Goal: Task Accomplishment & Management: Manage account settings

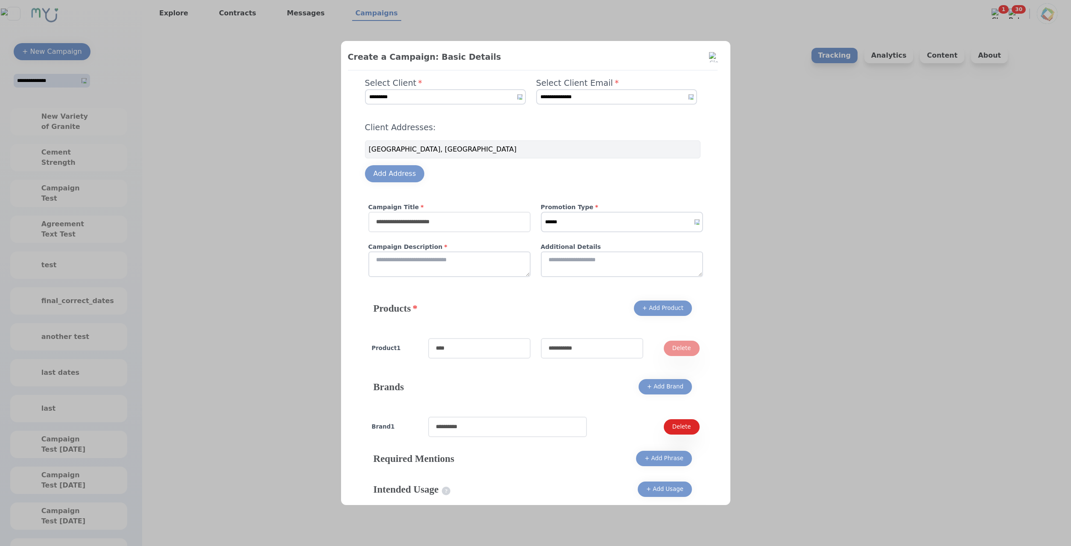
select select "*"
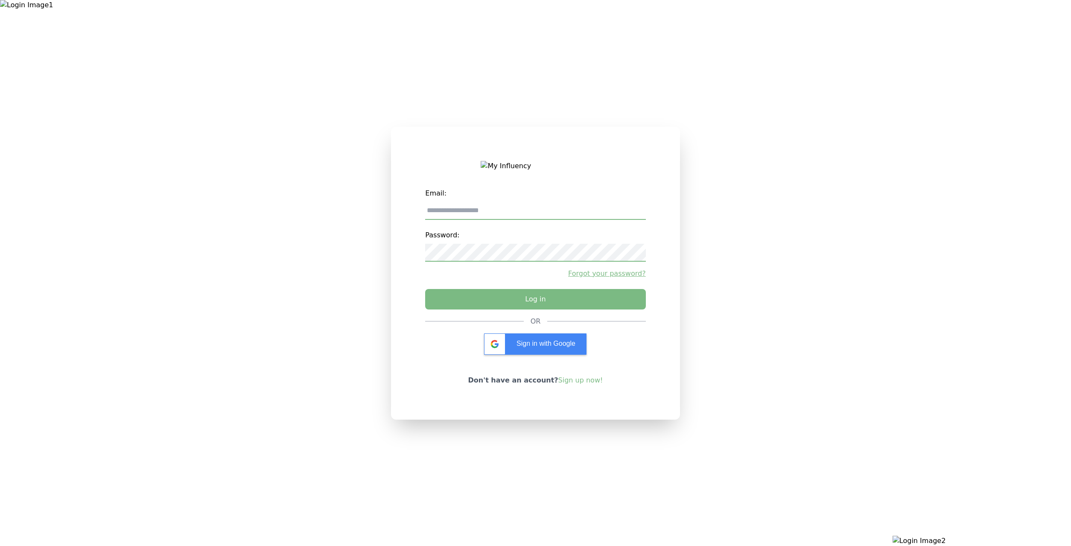
click at [269, 309] on div at bounding box center [178, 273] width 357 height 546
click at [624, 207] on input "email" at bounding box center [535, 211] width 220 height 18
type input "**********"
click at [494, 303] on button "Log in" at bounding box center [535, 296] width 231 height 21
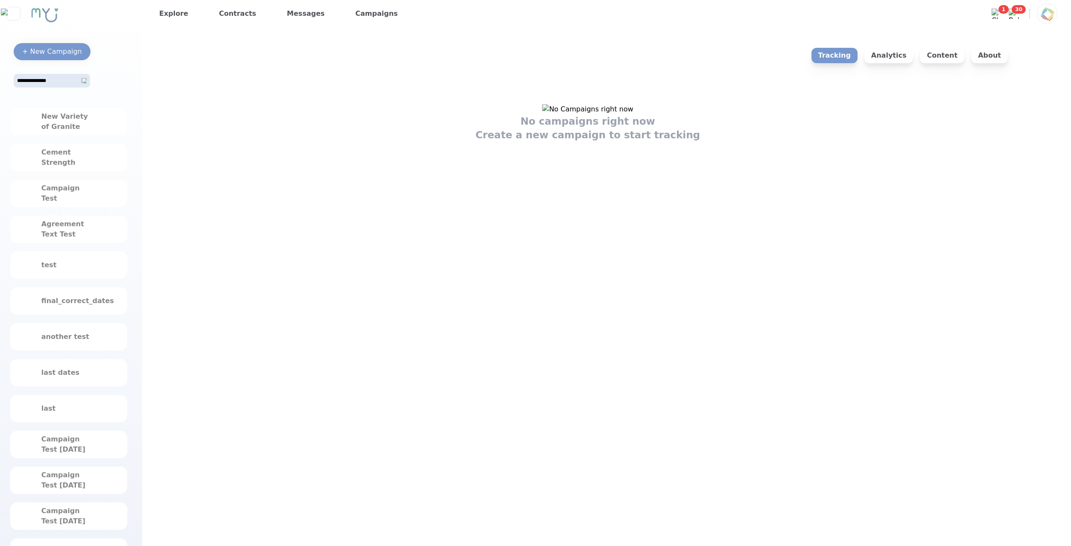
scroll to position [218, 0]
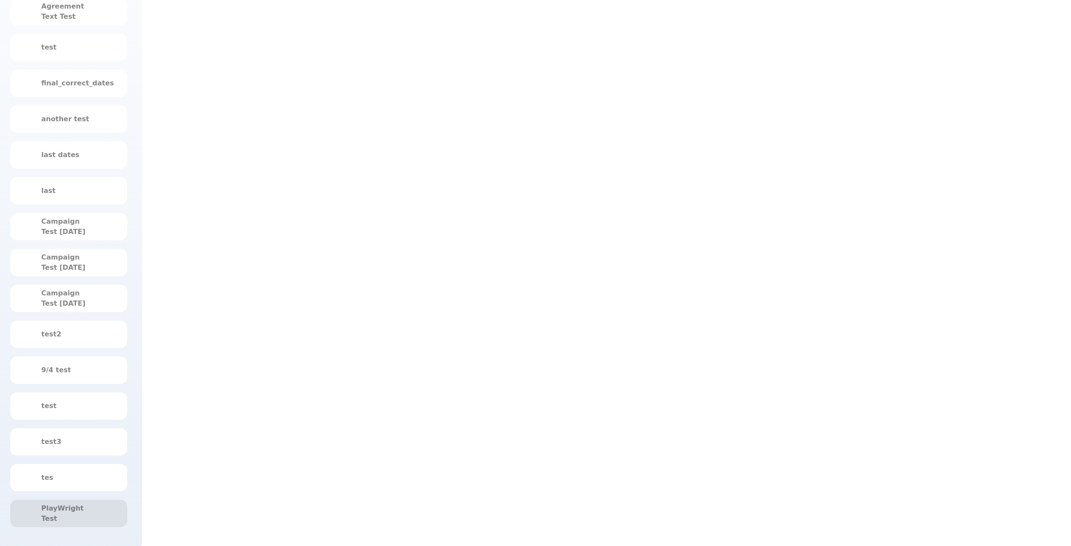
click at [69, 512] on div "PlayWright Test" at bounding box center [68, 513] width 55 height 20
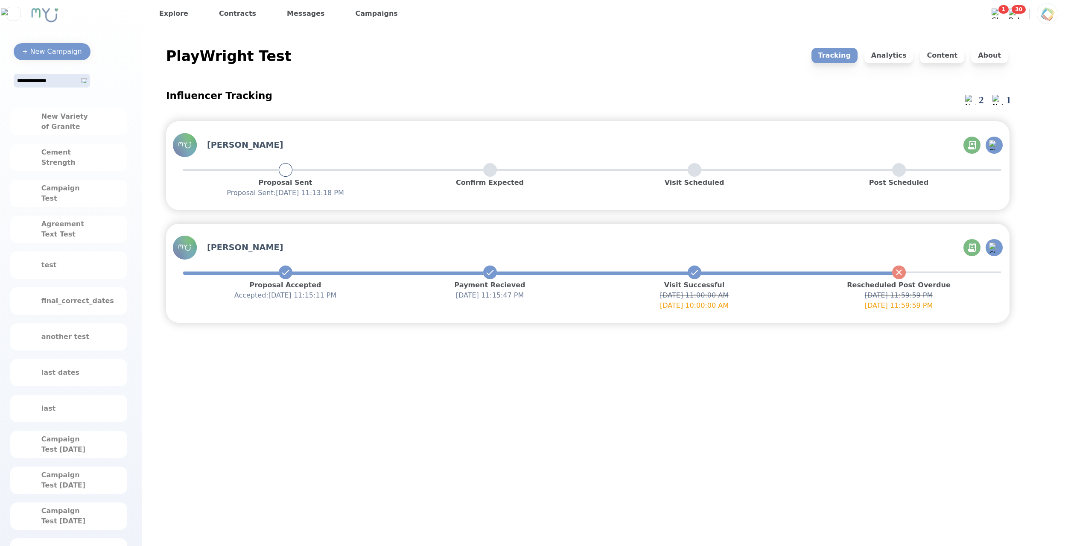
click at [484, 465] on div "Influencer Tracking 2 1 Jilly Jones Proposal Sent Proposal Sent : 9/23/2025, 11…" at bounding box center [588, 421] width 844 height 685
click at [187, 16] on link "Explore" at bounding box center [174, 14] width 36 height 14
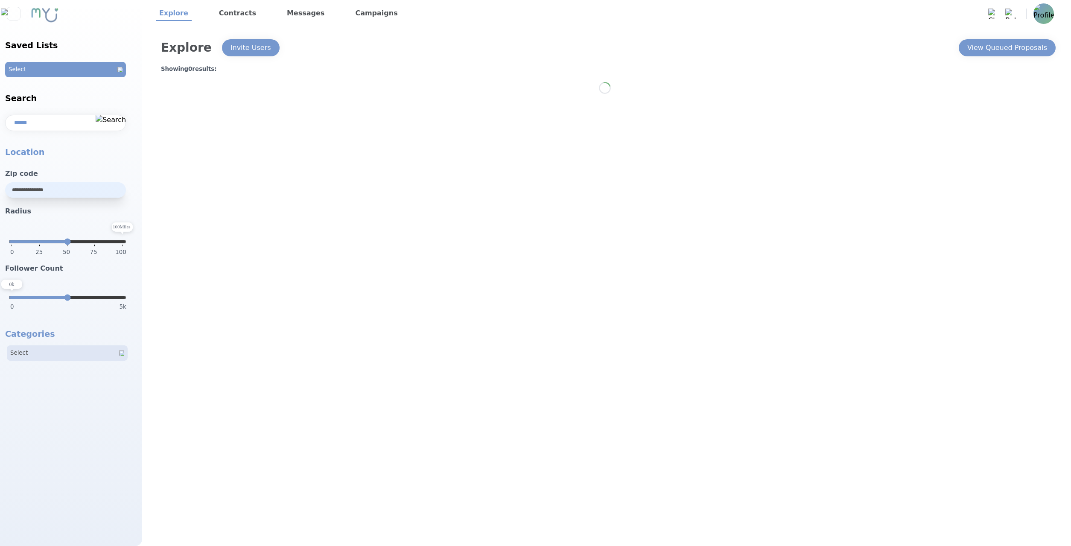
click at [250, 14] on link "Contracts" at bounding box center [238, 13] width 44 height 15
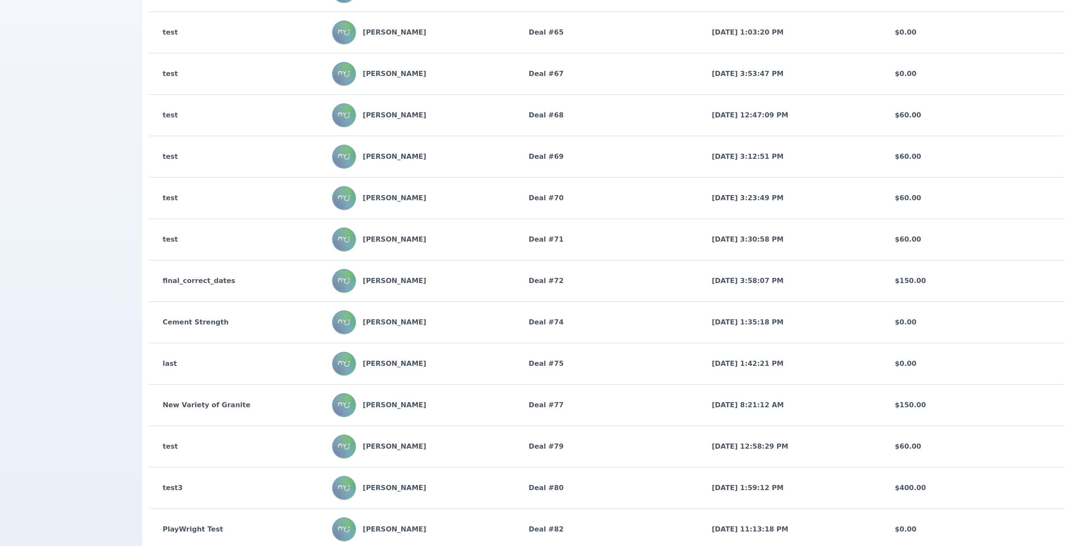
scroll to position [783, 0]
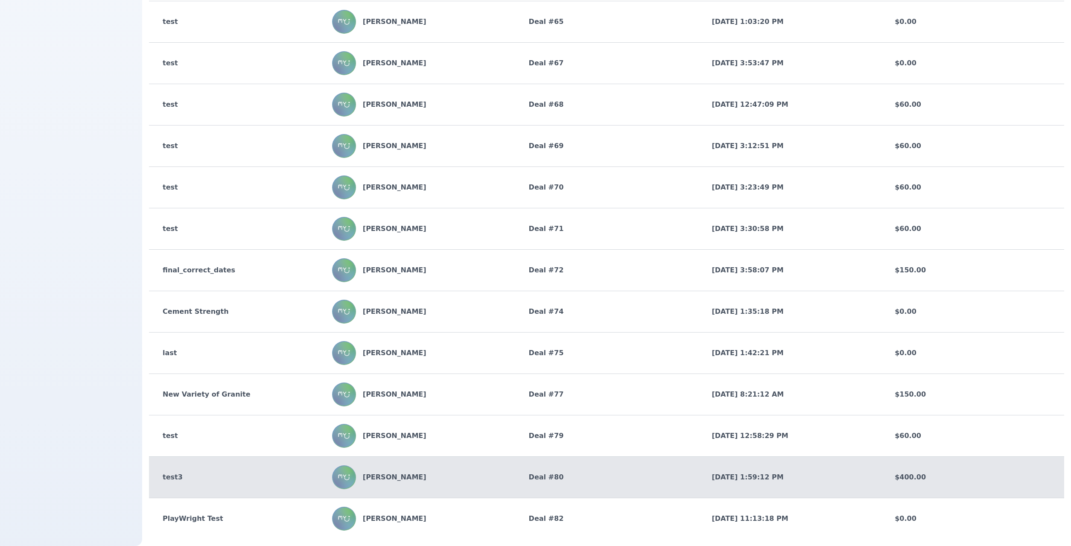
click at [186, 472] on div "test3" at bounding box center [240, 477] width 183 height 10
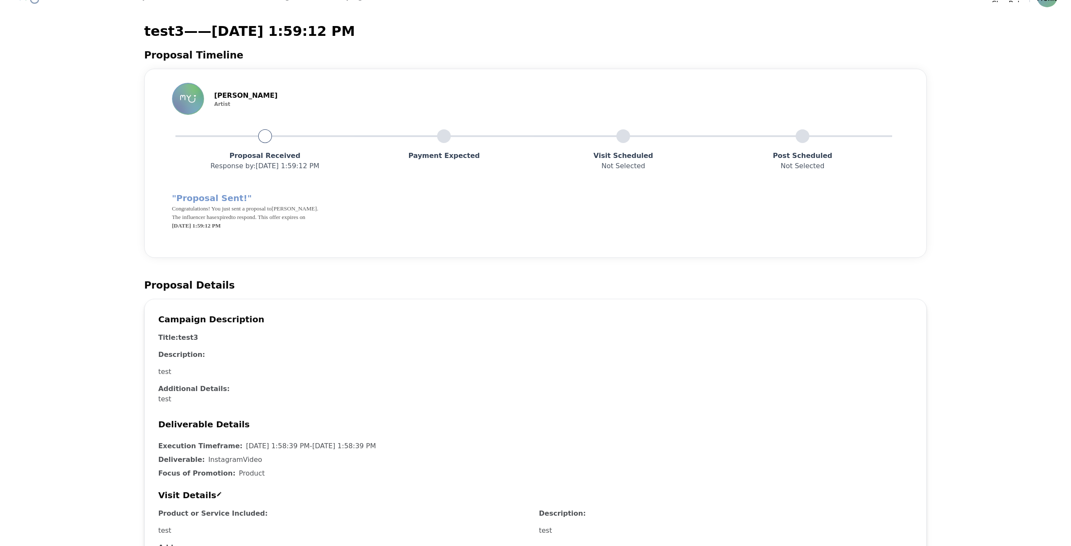
scroll to position [11, 0]
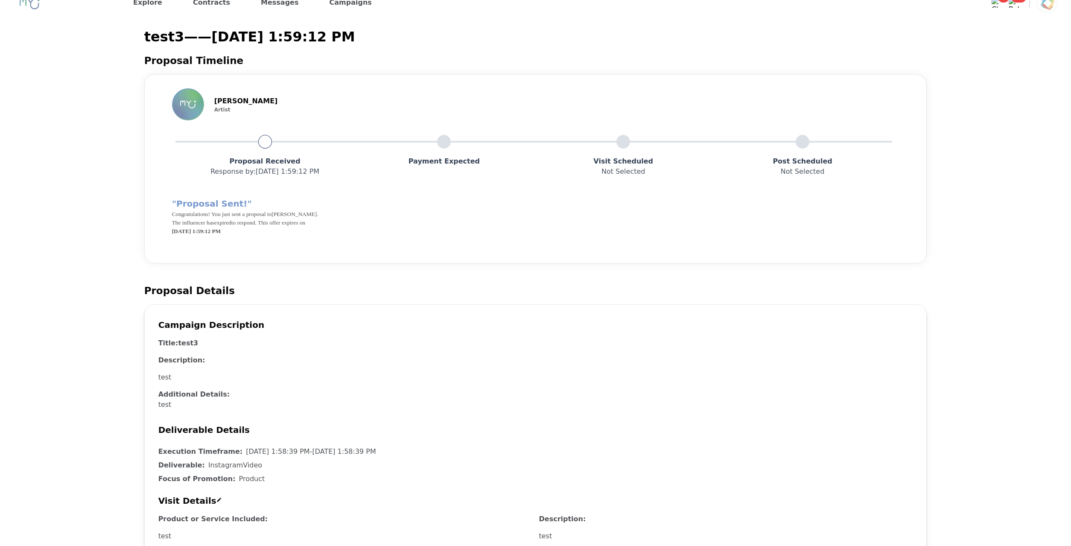
click at [91, 244] on div "test3 — — 9/22/2025, 1:59:12 PM Proposal Timeline Jilly Jones Artist Proposal R…" at bounding box center [536, 433] width 1044 height 827
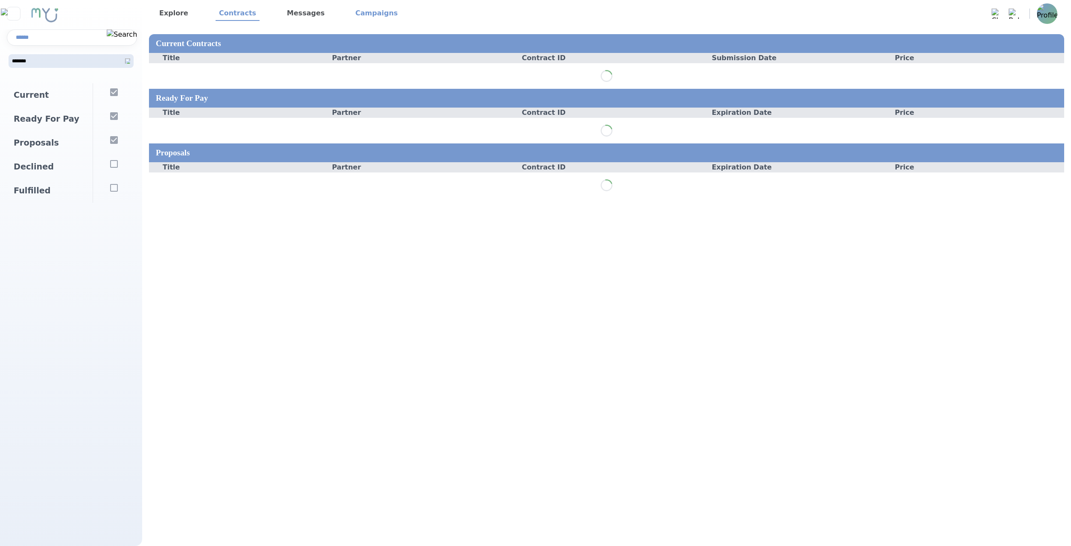
click at [388, 8] on link "Campaigns" at bounding box center [376, 13] width 49 height 15
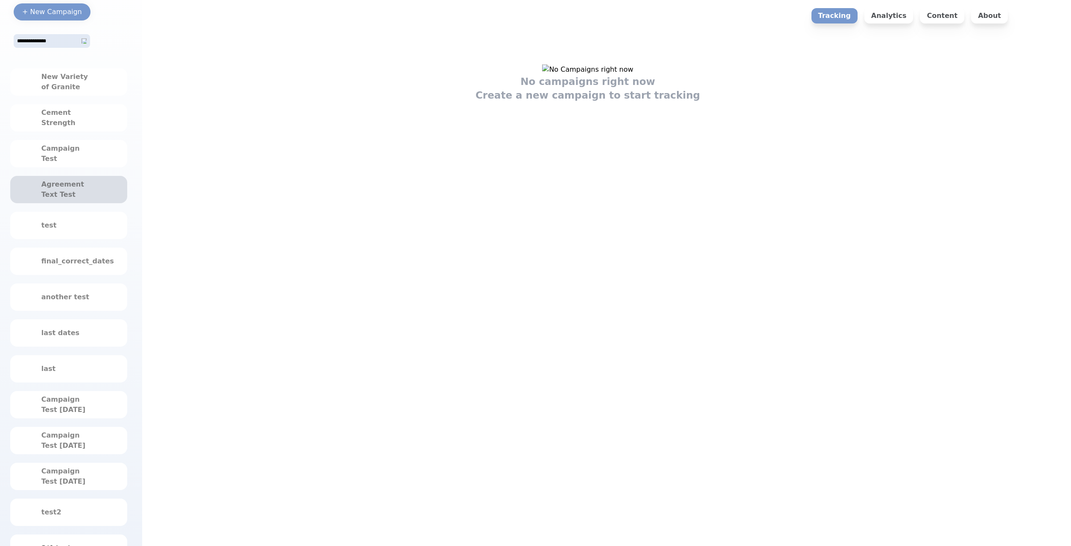
scroll to position [44, 0]
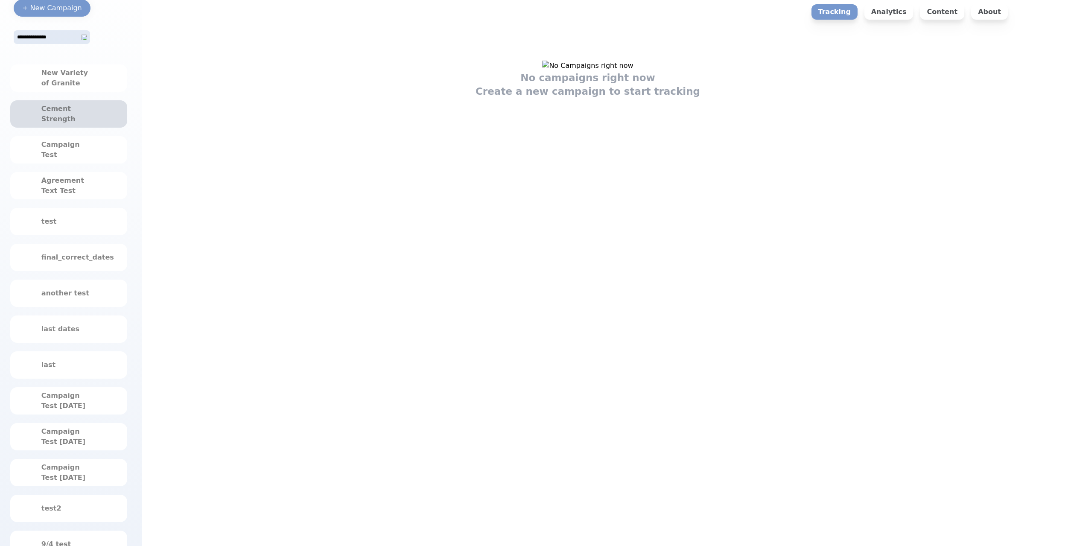
click at [89, 120] on div "Cement Strength" at bounding box center [68, 114] width 55 height 20
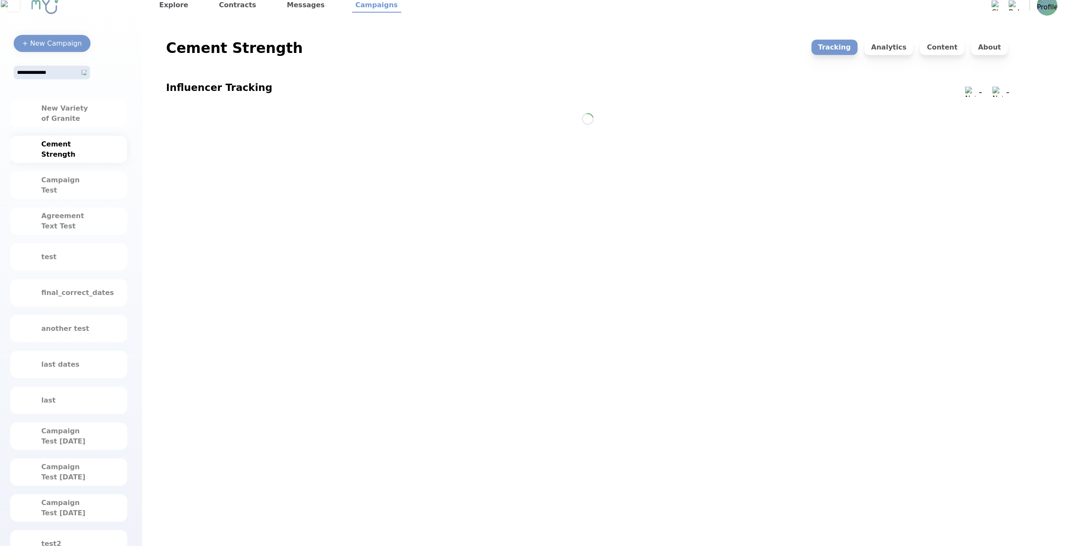
scroll to position [0, 0]
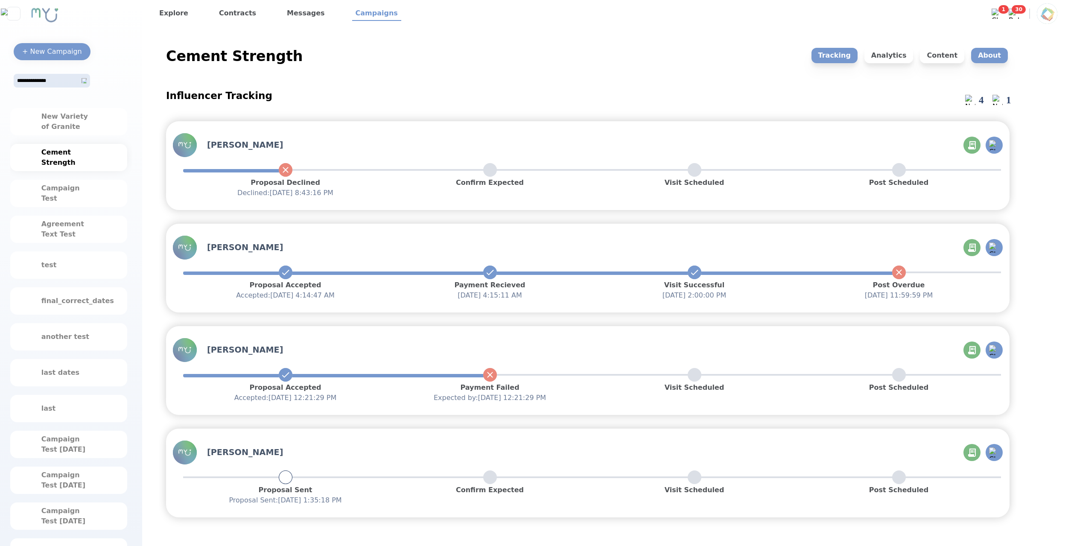
click at [988, 56] on p "About" at bounding box center [989, 55] width 37 height 15
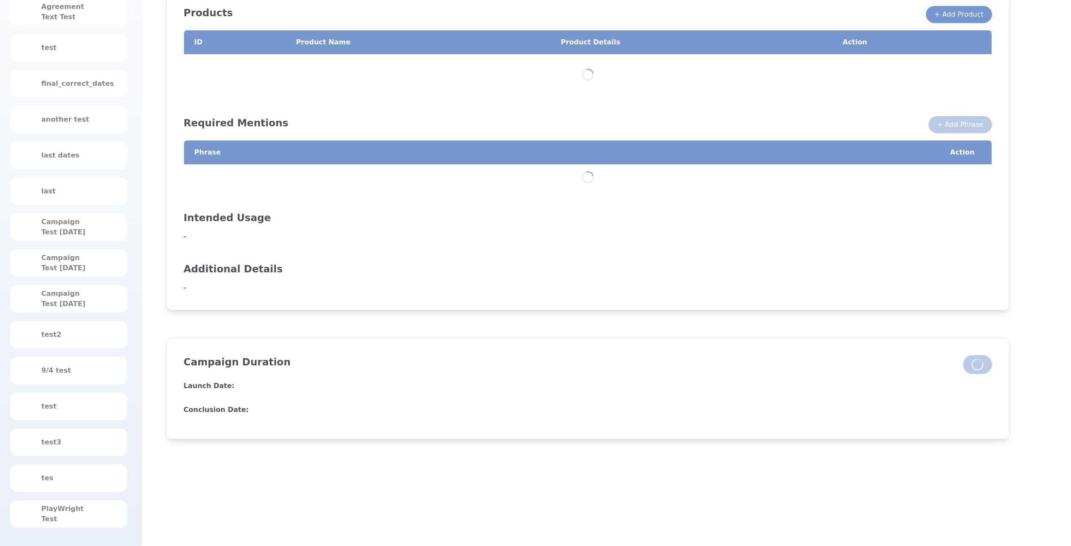
scroll to position [218, 0]
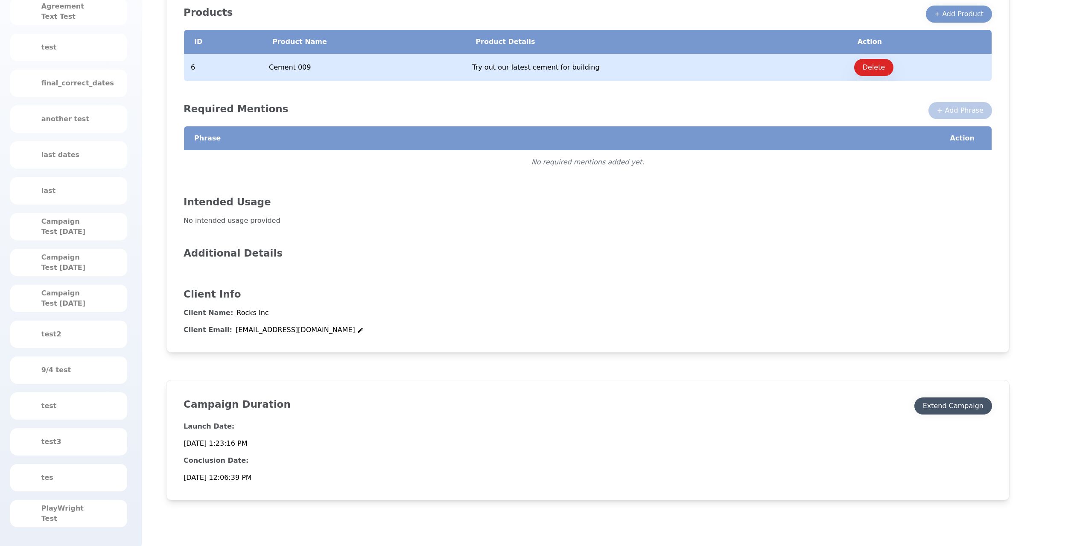
click at [951, 401] on div "Extend Campaign" at bounding box center [953, 406] width 61 height 10
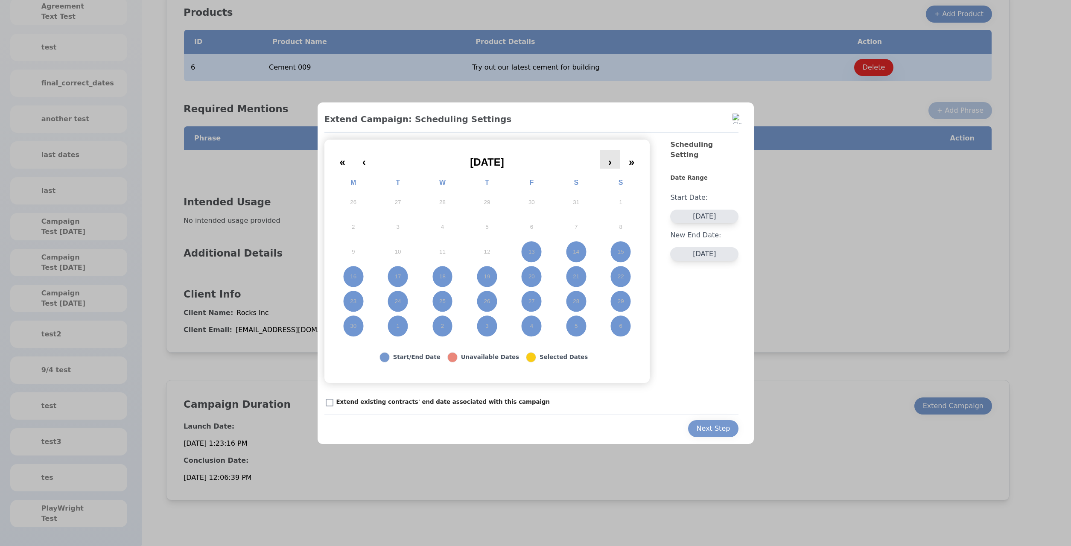
click at [614, 163] on button "›" at bounding box center [610, 159] width 20 height 19
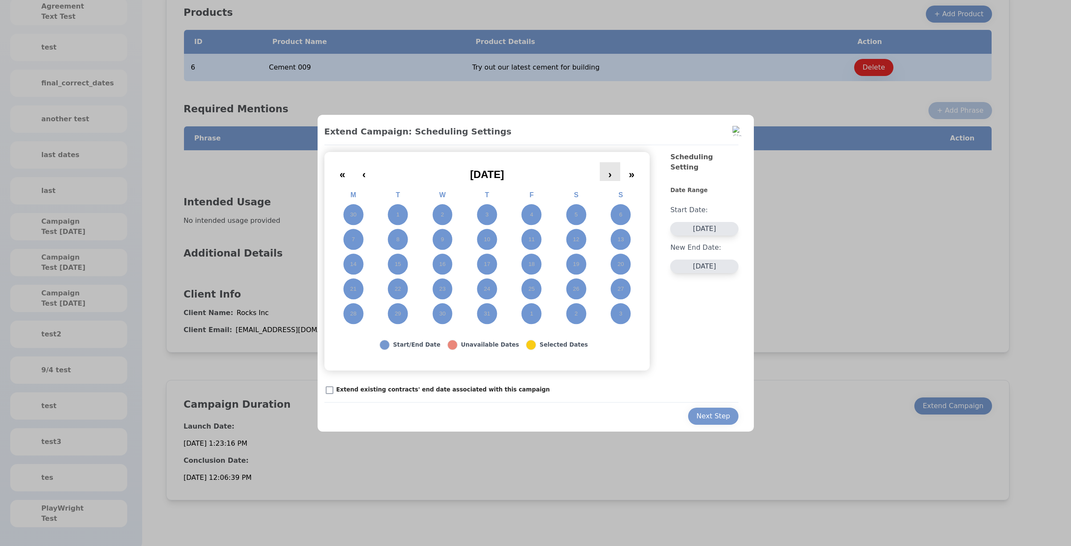
click at [614, 163] on button "›" at bounding box center [610, 171] width 20 height 19
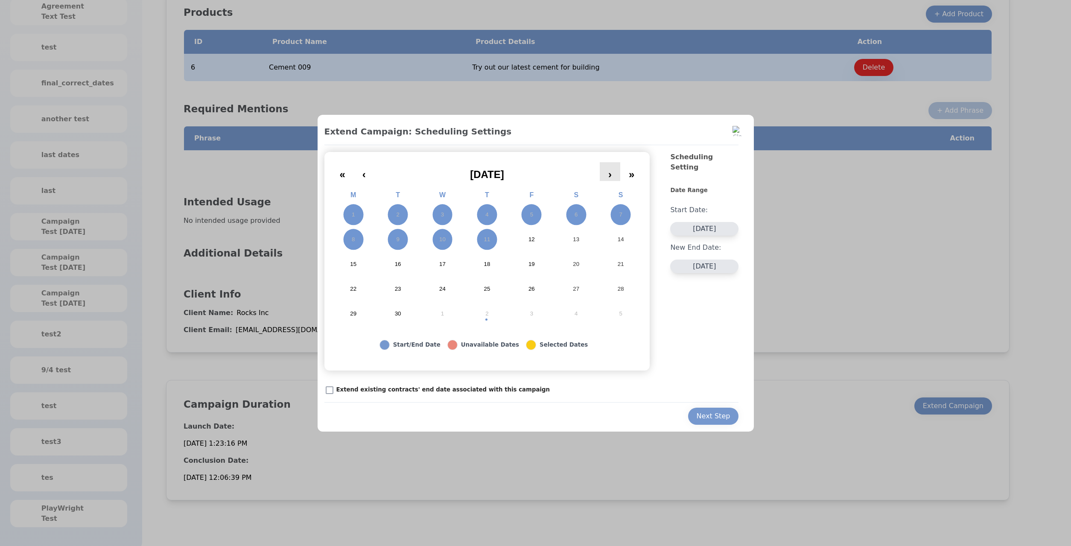
click at [614, 163] on button "›" at bounding box center [610, 171] width 20 height 19
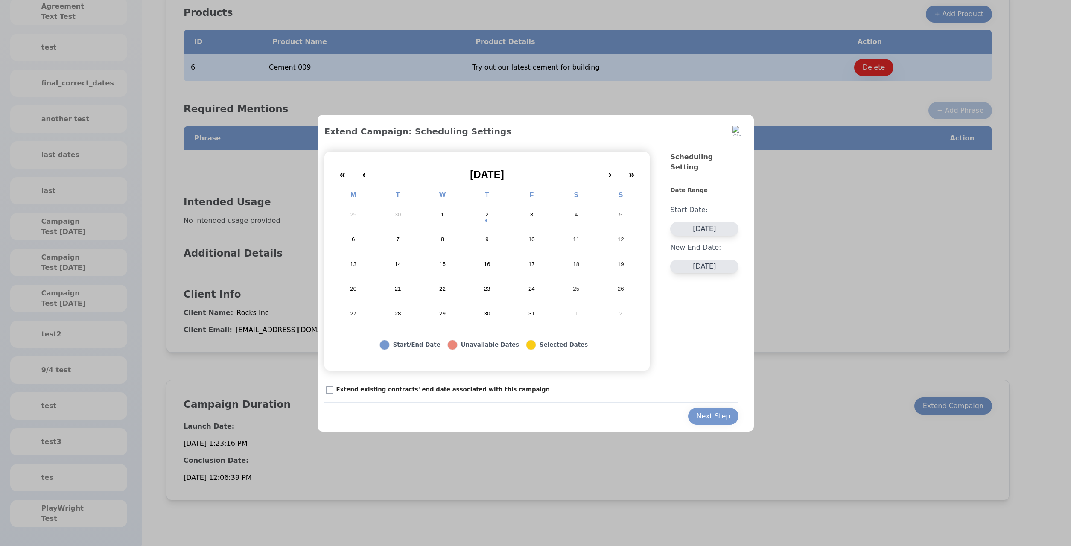
click at [610, 214] on button "5" at bounding box center [620, 214] width 44 height 25
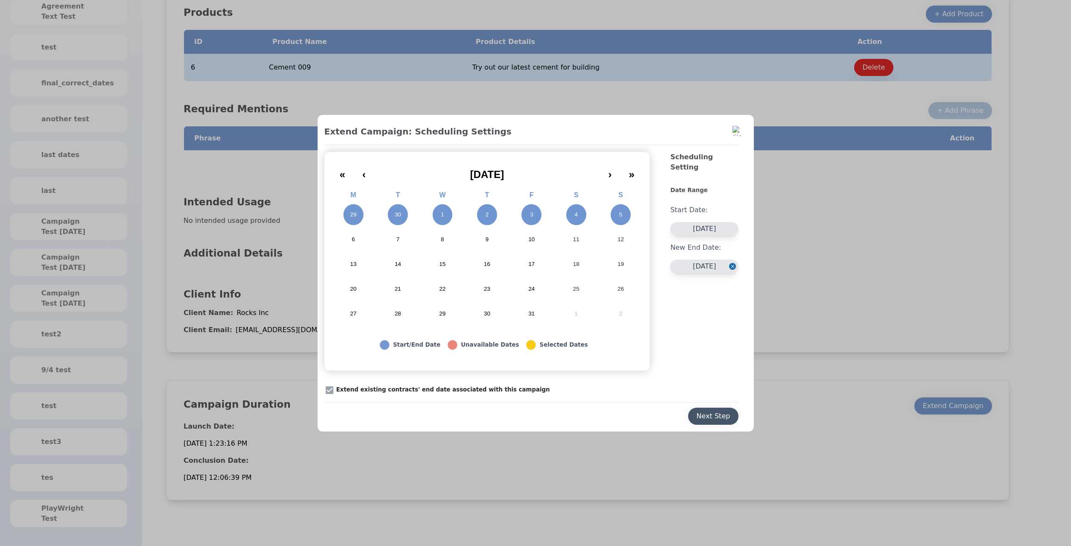
click at [709, 423] on button "Next Step" at bounding box center [713, 416] width 51 height 17
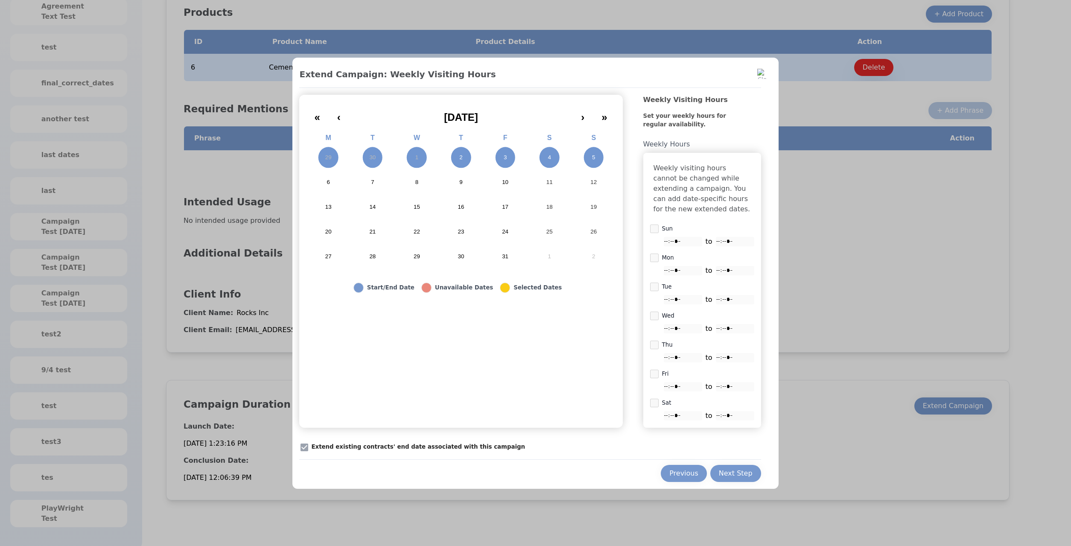
click at [718, 460] on div "Extend Campaign: Weekly Visiting Hours « ‹ October 2025 › » M T W T F S S 29 30…" at bounding box center [529, 275] width 461 height 414
click at [722, 469] on div "Previous Next Step" at bounding box center [529, 470] width 461 height 23
click at [724, 473] on button "Next Step" at bounding box center [735, 473] width 51 height 17
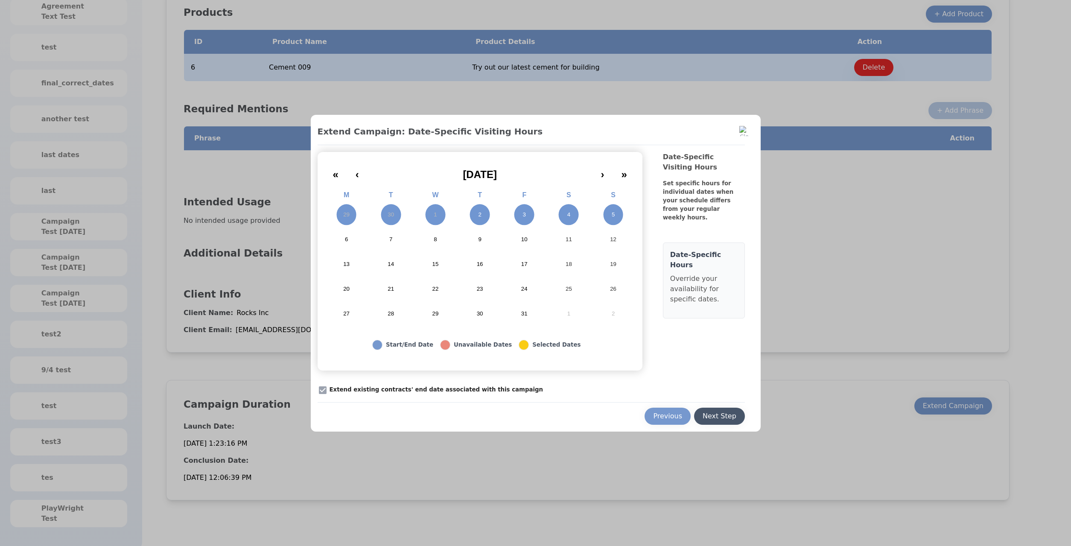
click at [724, 422] on button "Next Step" at bounding box center [719, 416] width 51 height 17
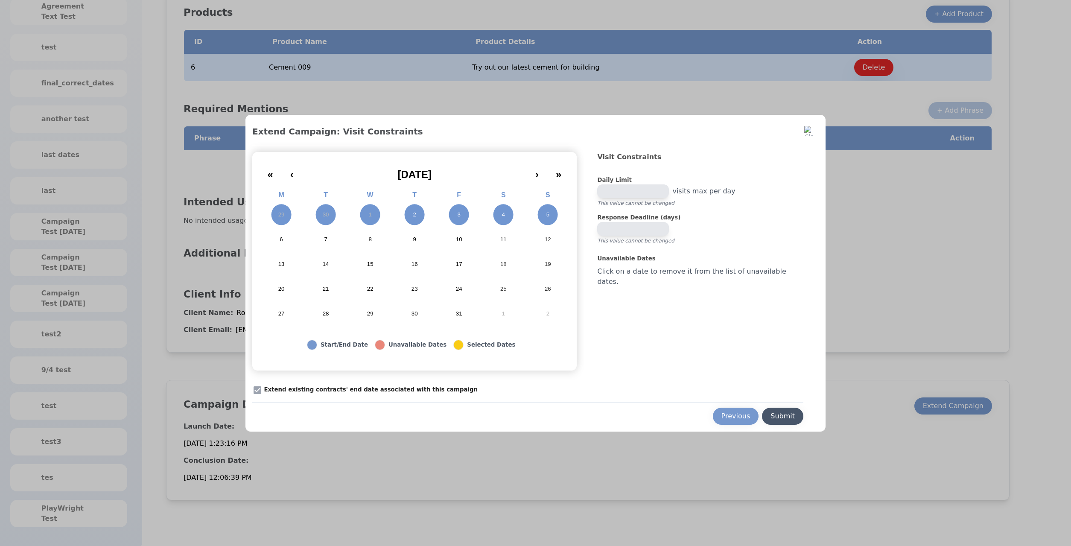
click at [781, 424] on button "Submit" at bounding box center [782, 416] width 41 height 17
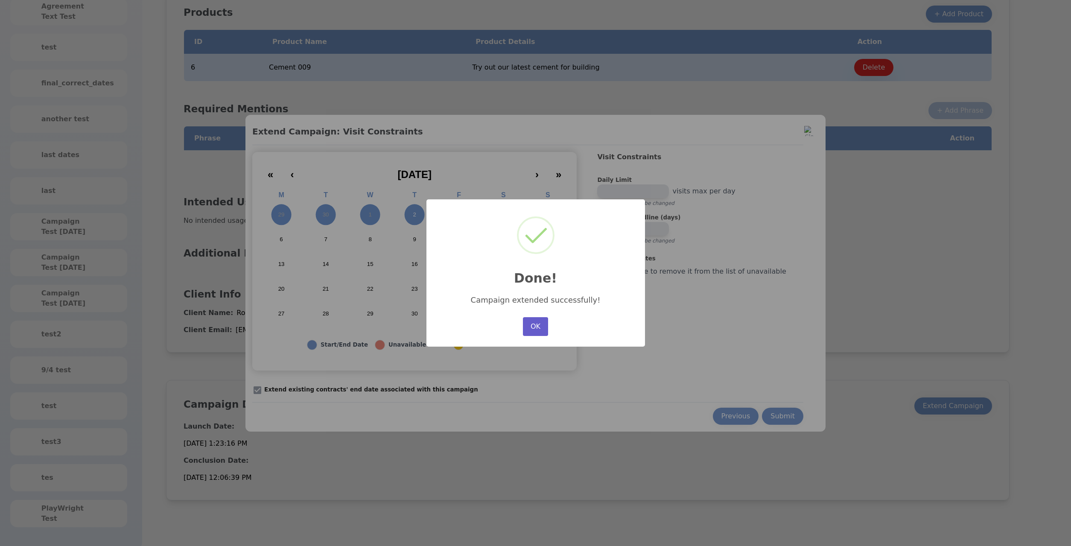
click at [547, 329] on button "OK" at bounding box center [535, 326] width 25 height 19
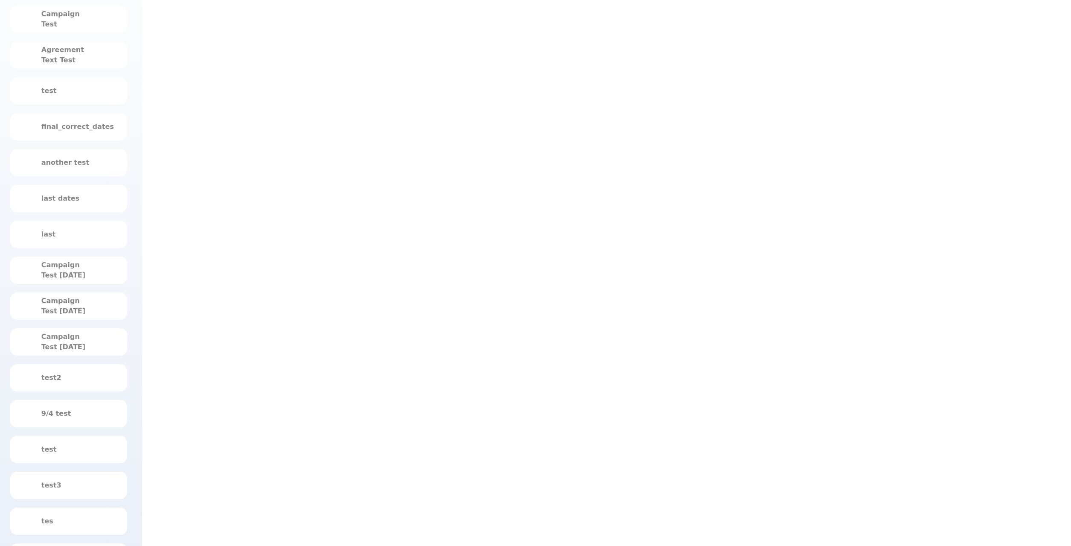
scroll to position [221, 0]
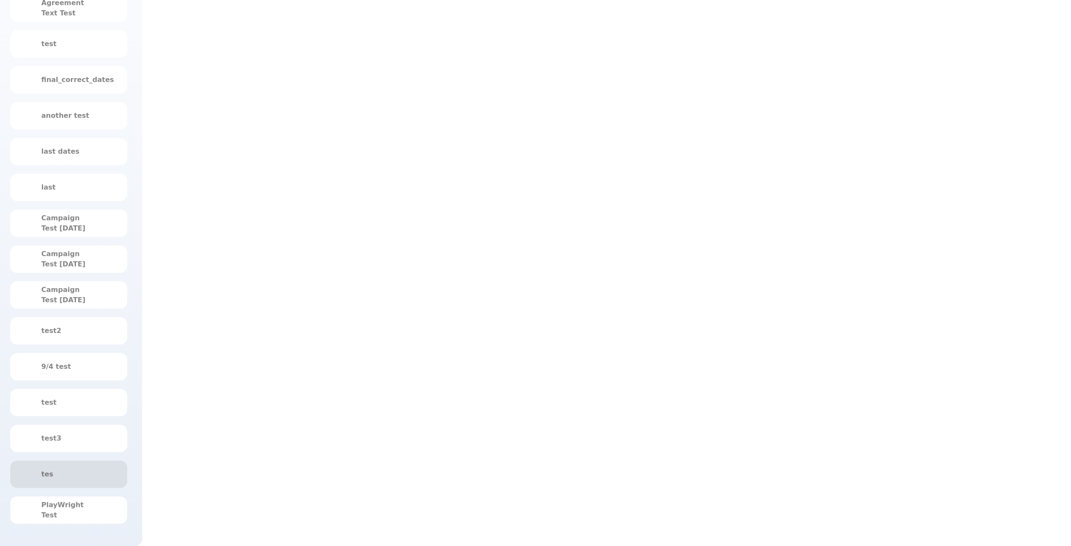
click at [59, 473] on div "tes" at bounding box center [68, 474] width 55 height 10
click at [70, 402] on div "test" at bounding box center [68, 402] width 55 height 10
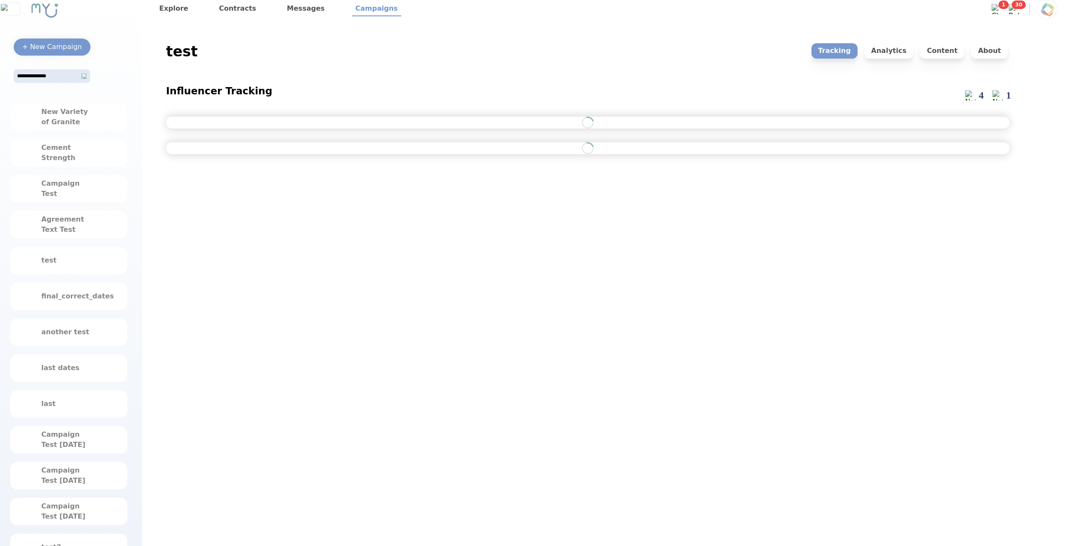
scroll to position [3, 0]
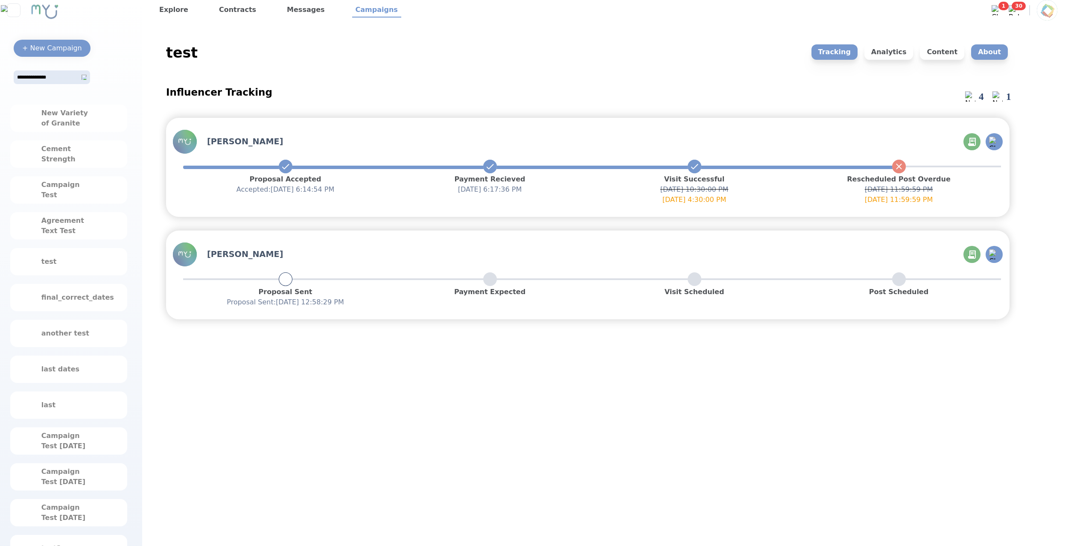
click at [981, 53] on p "About" at bounding box center [989, 51] width 37 height 15
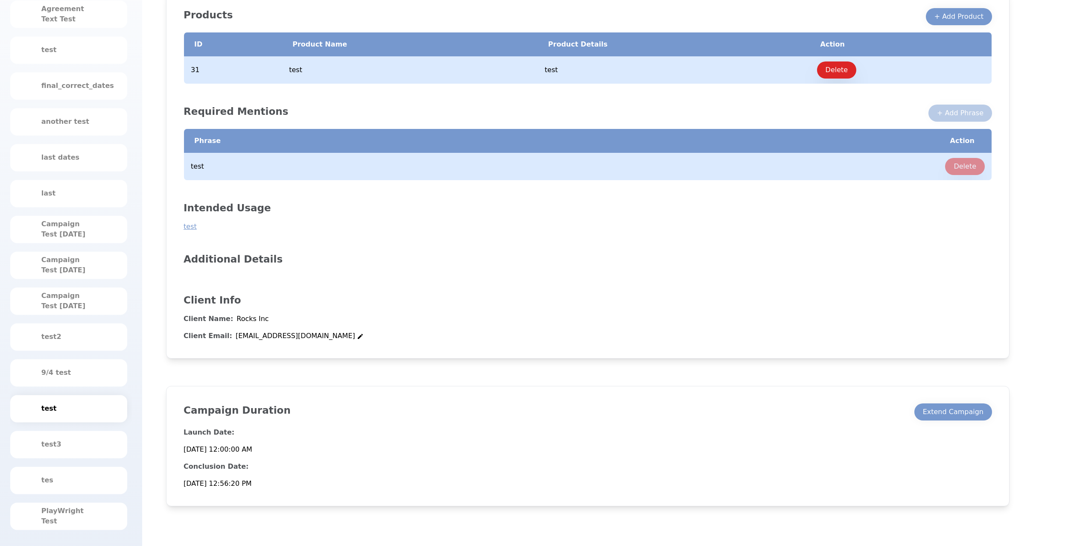
scroll to position [221, 0]
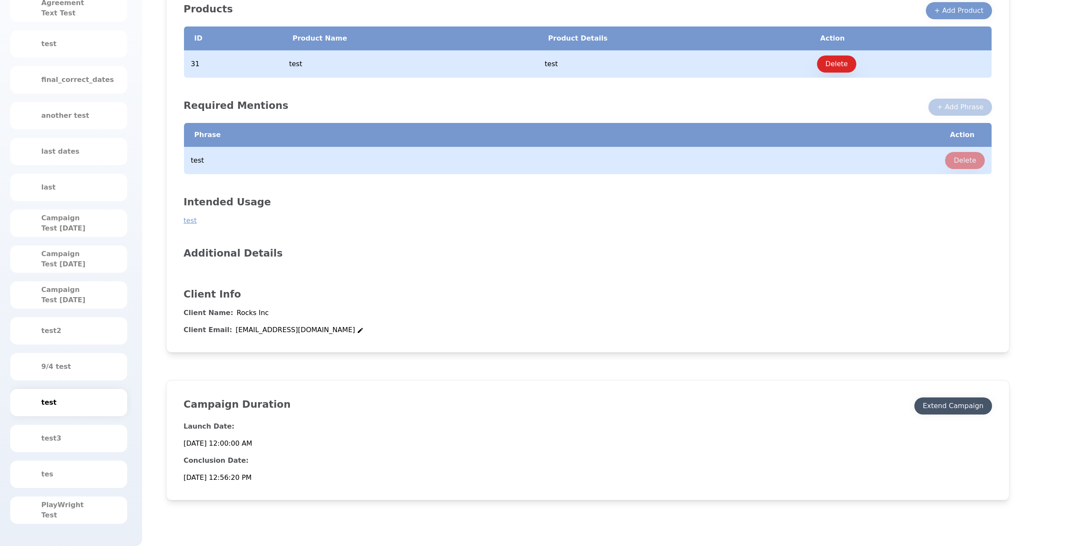
click at [936, 403] on div "Extend Campaign" at bounding box center [953, 406] width 61 height 10
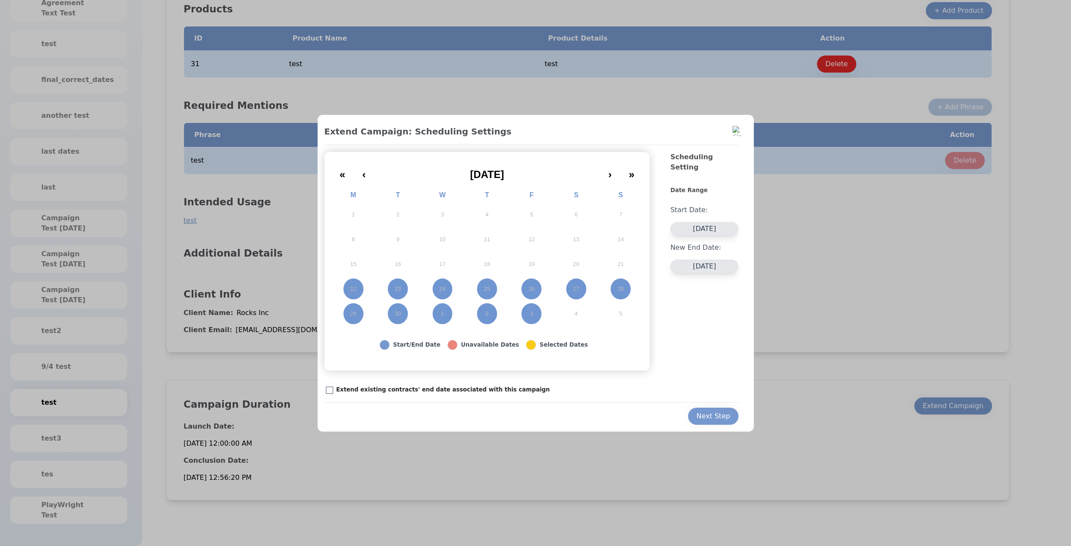
click at [827, 359] on div at bounding box center [535, 273] width 1071 height 546
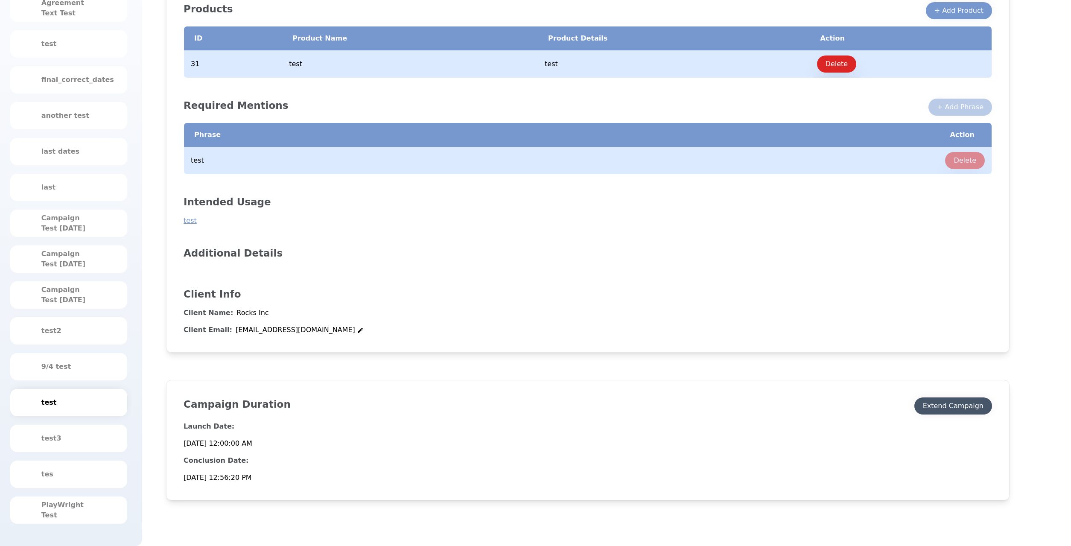
click at [935, 414] on button "Extend Campaign" at bounding box center [953, 405] width 78 height 17
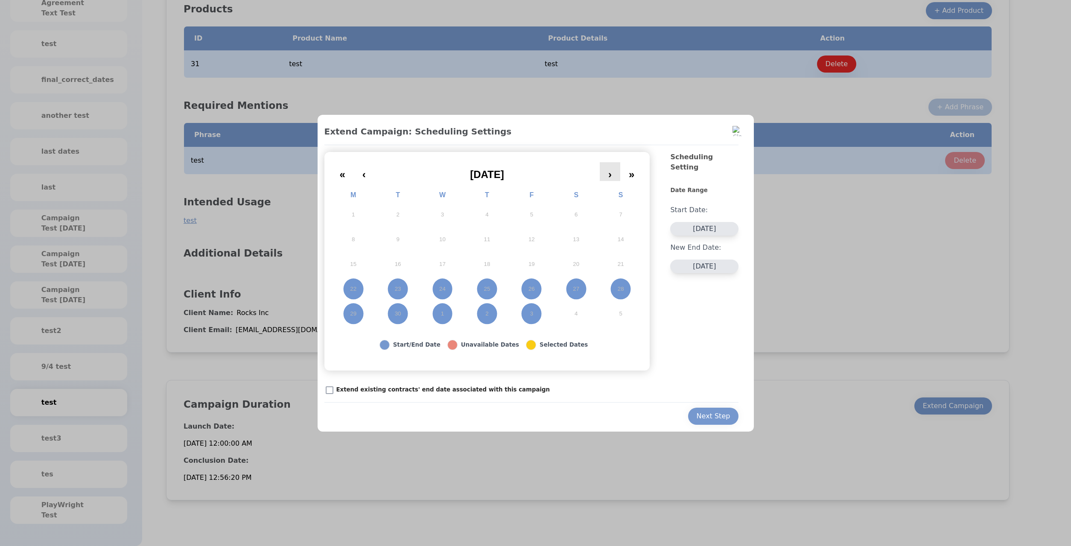
click at [613, 178] on button "›" at bounding box center [610, 171] width 20 height 19
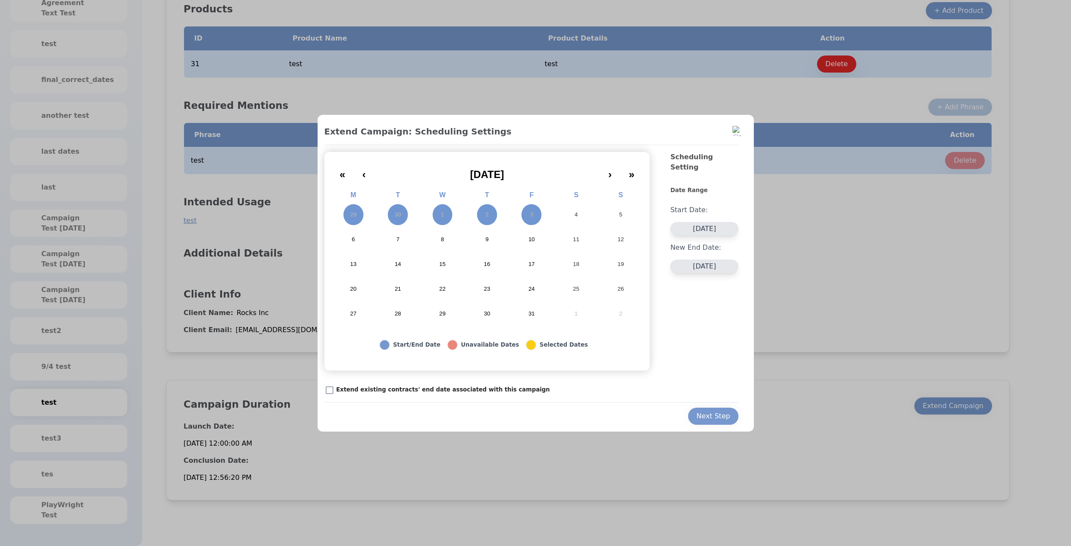
click at [461, 243] on button "8" at bounding box center [442, 239] width 44 height 25
drag, startPoint x: 480, startPoint y: 245, endPoint x: 489, endPoint y: 243, distance: 9.5
click at [480, 245] on button "9" at bounding box center [487, 239] width 44 height 25
click at [714, 418] on div "Next Step" at bounding box center [714, 416] width 34 height 10
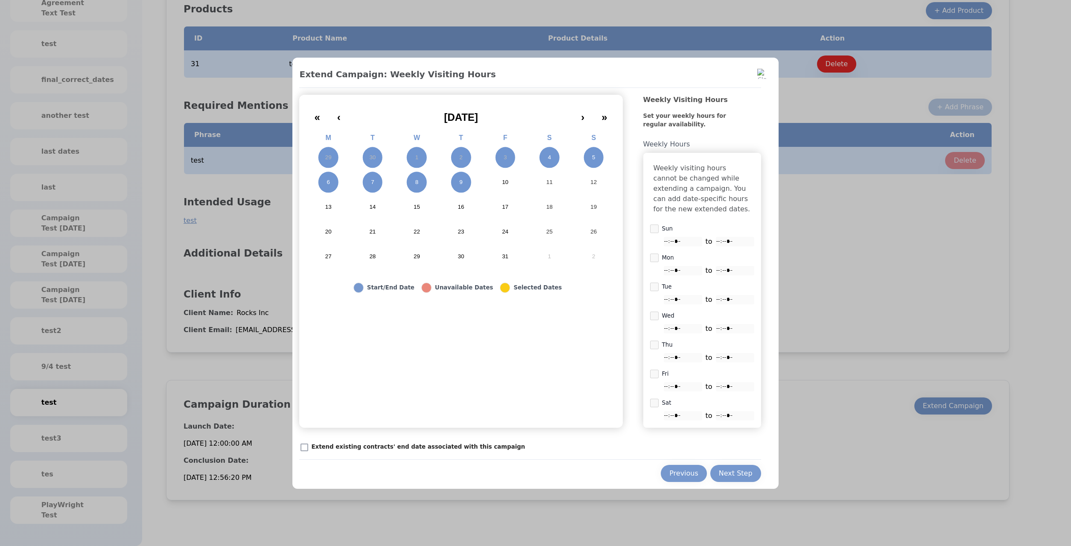
click at [736, 472] on button "Next Step" at bounding box center [735, 473] width 51 height 17
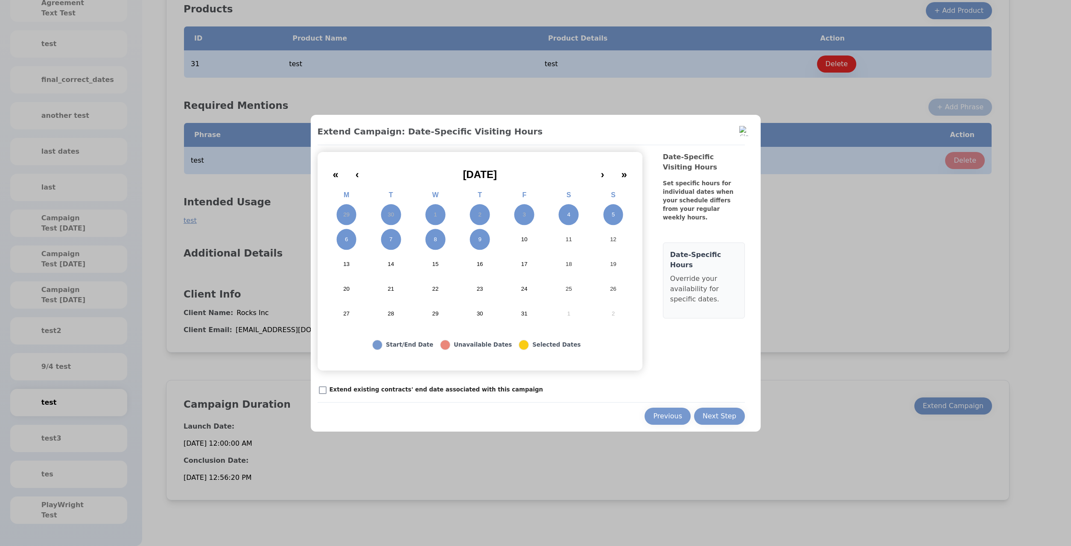
click at [565, 216] on button "4" at bounding box center [568, 214] width 44 height 25
click at [608, 215] on button "5" at bounding box center [613, 214] width 44 height 25
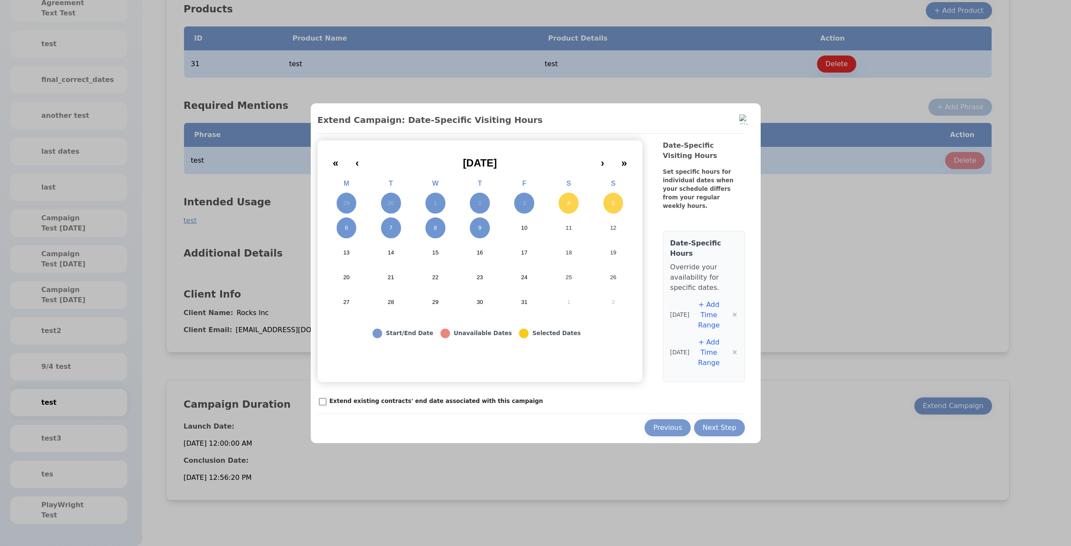
click at [622, 205] on button "5" at bounding box center [613, 203] width 44 height 25
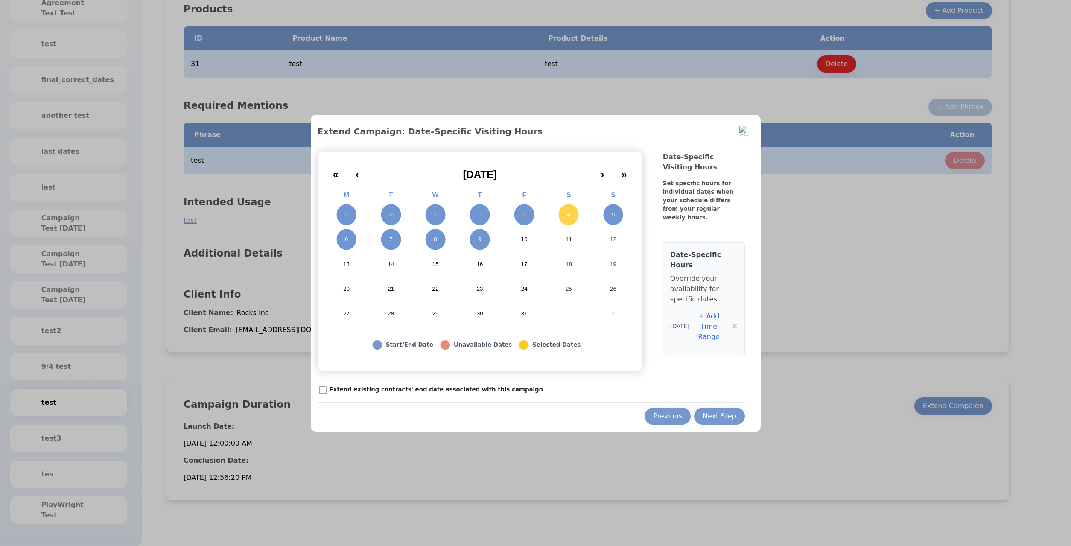
click at [576, 220] on button "4" at bounding box center [568, 214] width 44 height 25
click at [728, 420] on div "Next Step" at bounding box center [720, 416] width 34 height 10
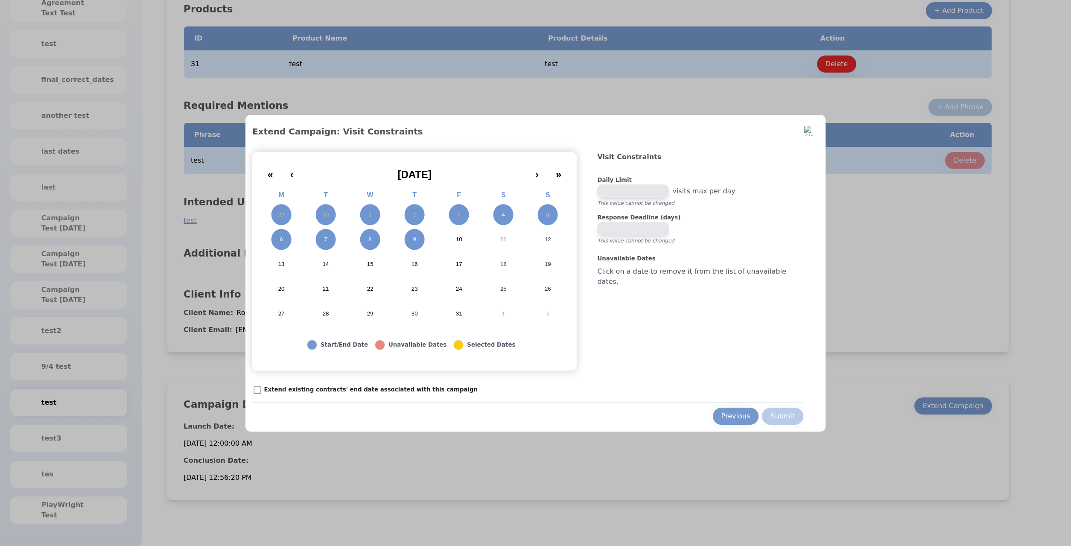
click at [509, 215] on button "4" at bounding box center [503, 214] width 44 height 25
click at [549, 210] on button "5" at bounding box center [547, 214] width 44 height 25
click at [304, 248] on button "6" at bounding box center [281, 239] width 44 height 25
click at [335, 245] on button "7" at bounding box center [326, 239] width 44 height 25
click at [374, 239] on button "8" at bounding box center [370, 239] width 44 height 25
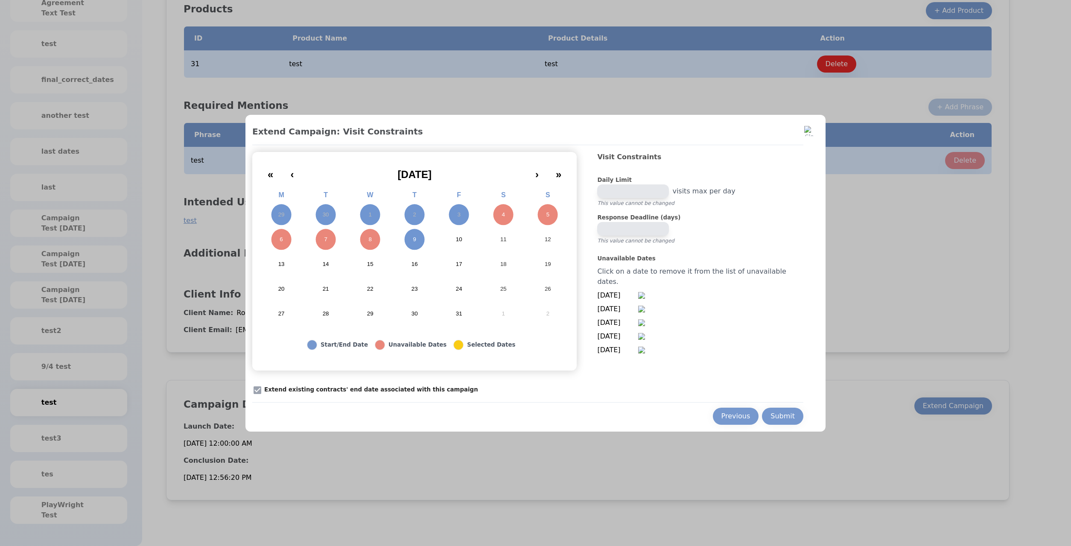
click at [388, 248] on button "8" at bounding box center [370, 239] width 44 height 25
click at [330, 245] on button "7" at bounding box center [326, 239] width 44 height 25
click at [283, 236] on abbr "6" at bounding box center [281, 240] width 3 height 8
click at [514, 215] on button "4" at bounding box center [503, 214] width 44 height 25
click at [558, 211] on button "5" at bounding box center [547, 214] width 44 height 25
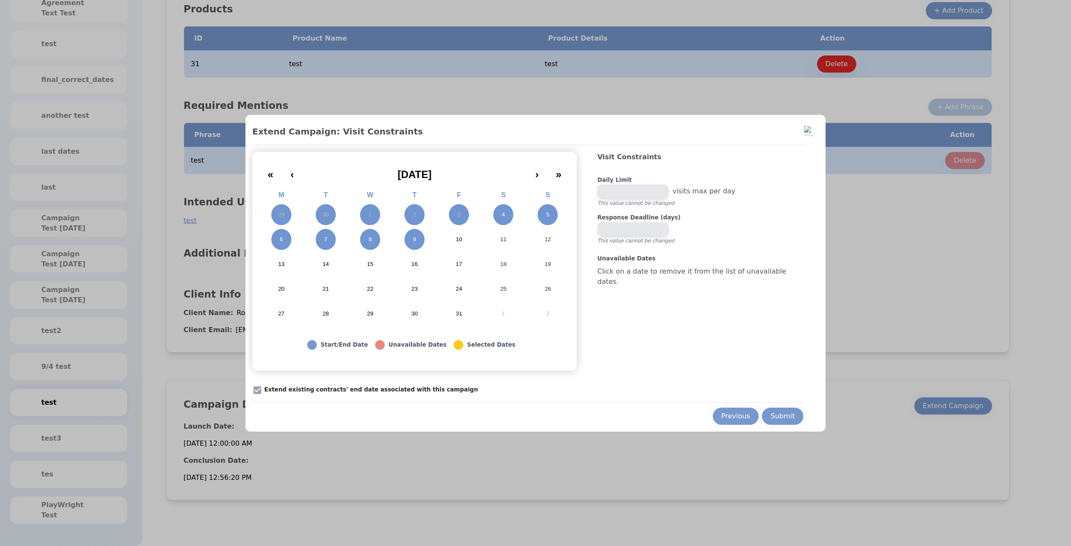
click at [431, 242] on button "9" at bounding box center [414, 239] width 44 height 25
click at [392, 241] on button "8" at bounding box center [370, 239] width 44 height 25
click at [343, 248] on button "7" at bounding box center [326, 239] width 44 height 25
click at [304, 234] on button "6" at bounding box center [281, 239] width 44 height 25
click at [773, 406] on div "Previous Submit" at bounding box center [527, 413] width 551 height 23
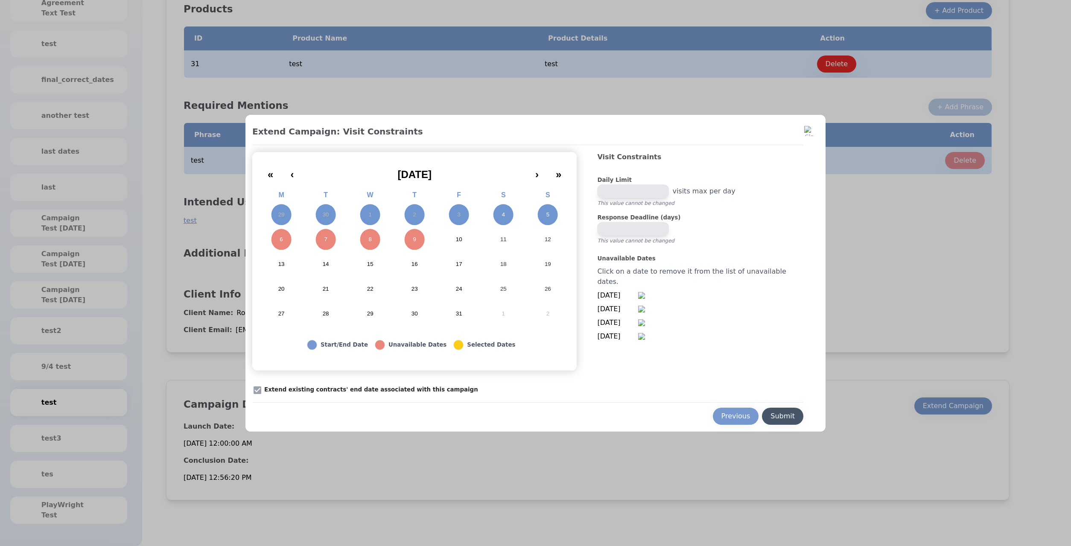
click at [780, 411] on button "Submit" at bounding box center [782, 416] width 41 height 17
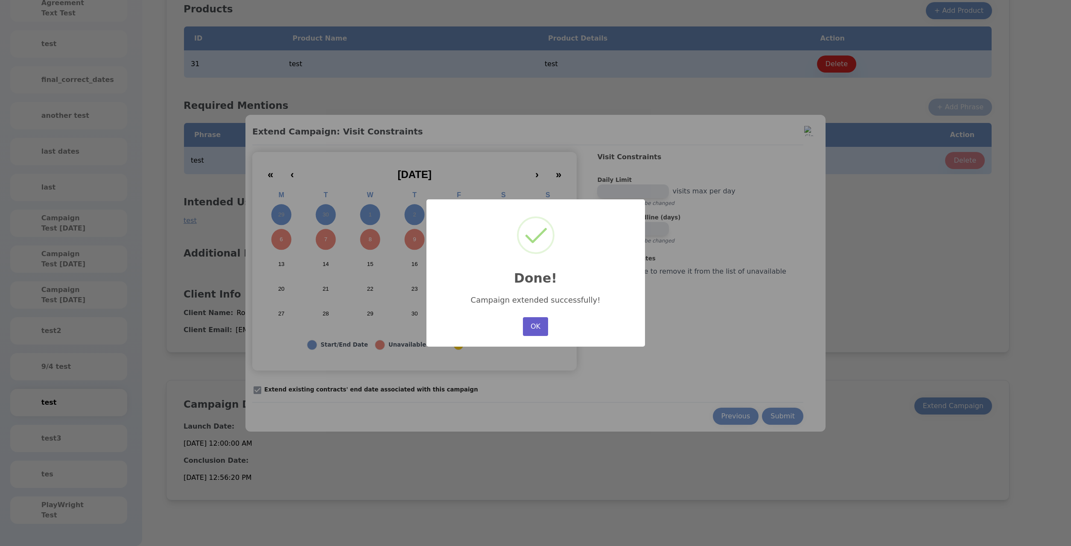
click at [539, 326] on button "OK" at bounding box center [535, 326] width 25 height 19
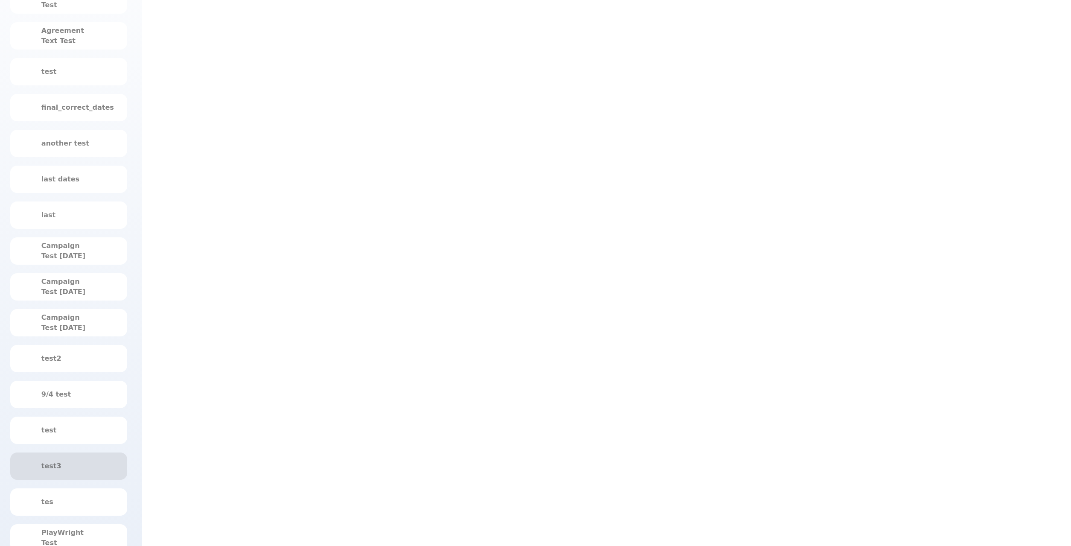
scroll to position [221, 0]
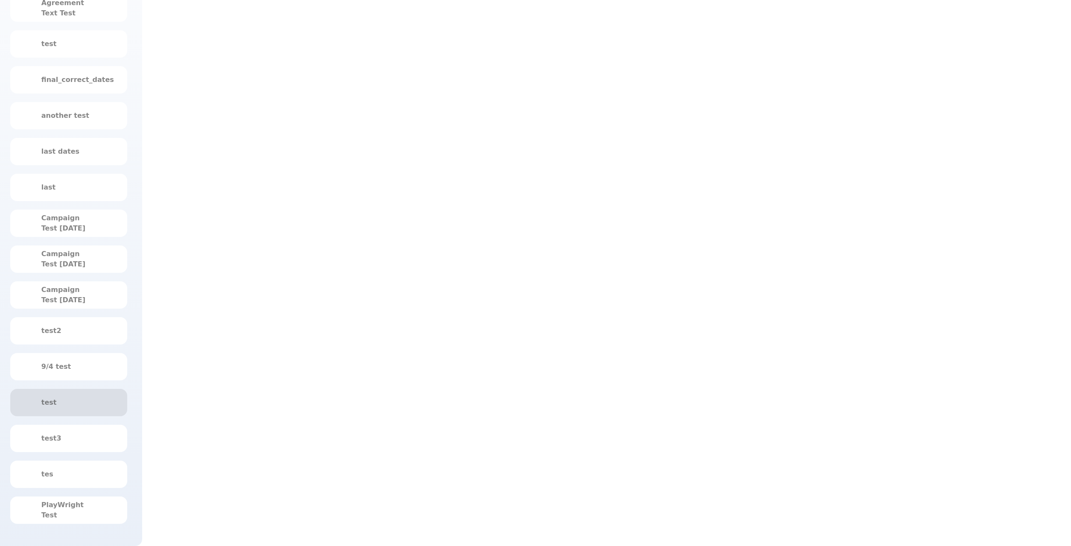
click at [62, 413] on div "test" at bounding box center [68, 402] width 117 height 27
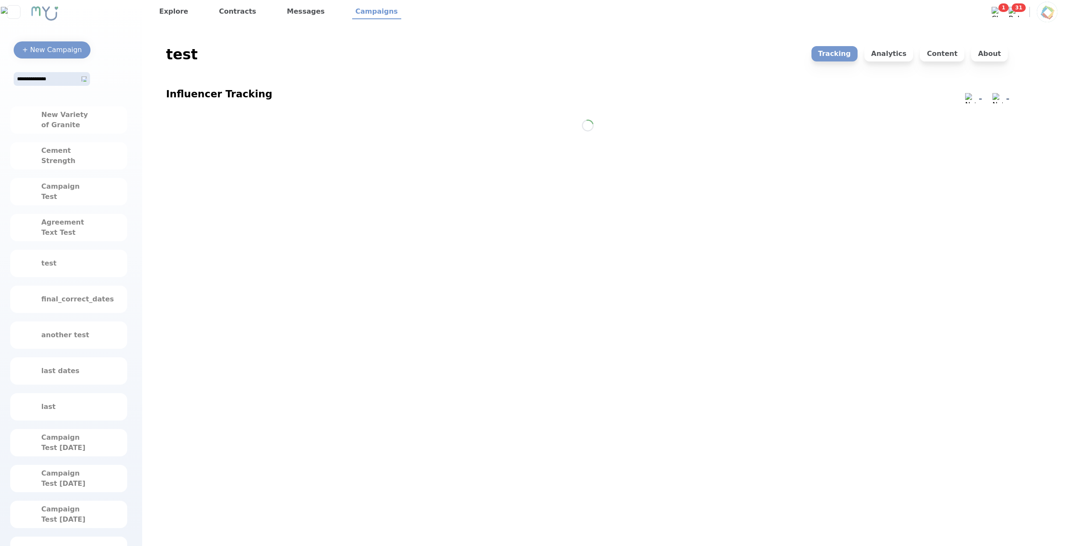
scroll to position [0, 0]
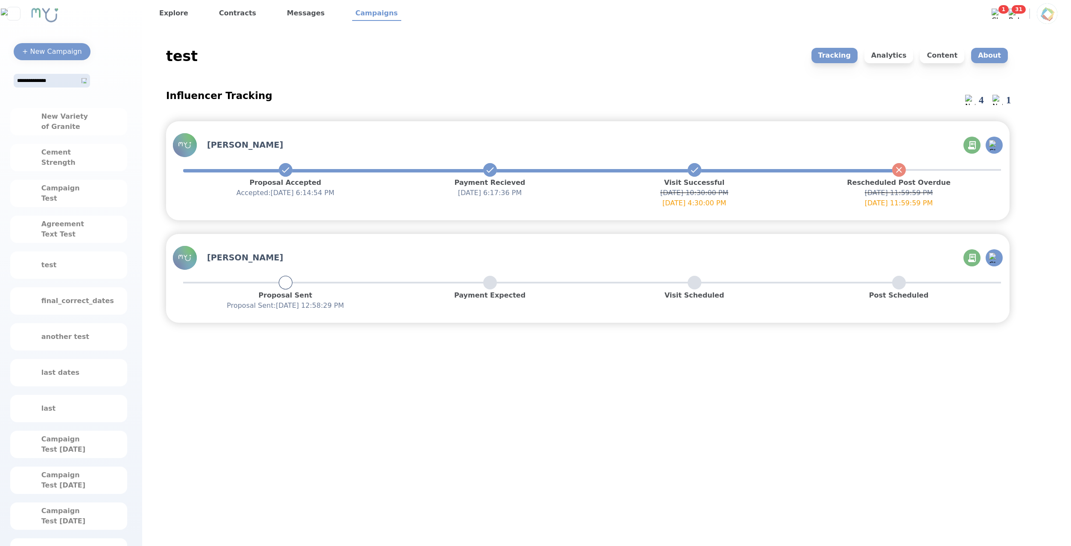
click at [986, 59] on p "About" at bounding box center [989, 55] width 37 height 15
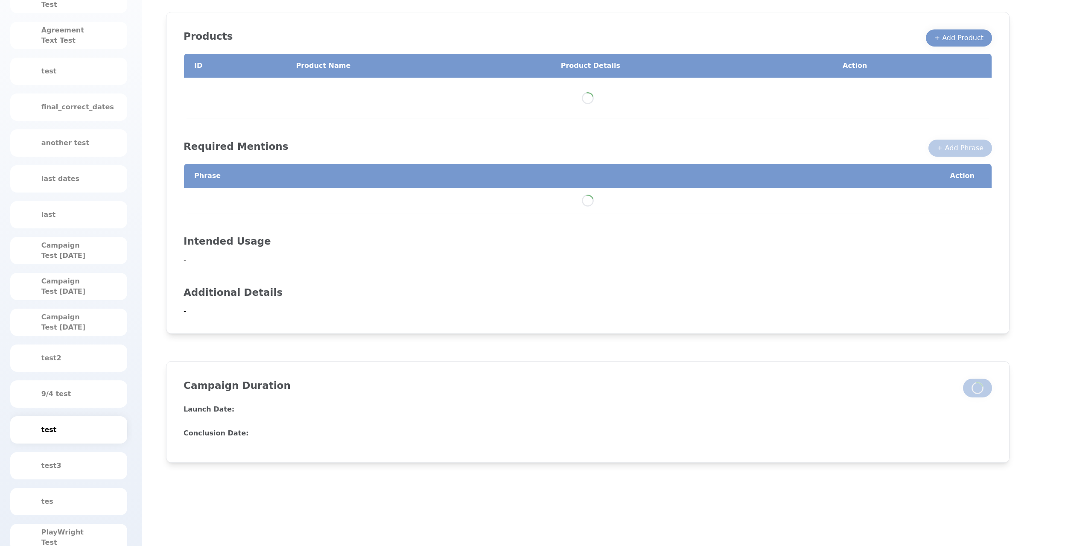
scroll to position [221, 0]
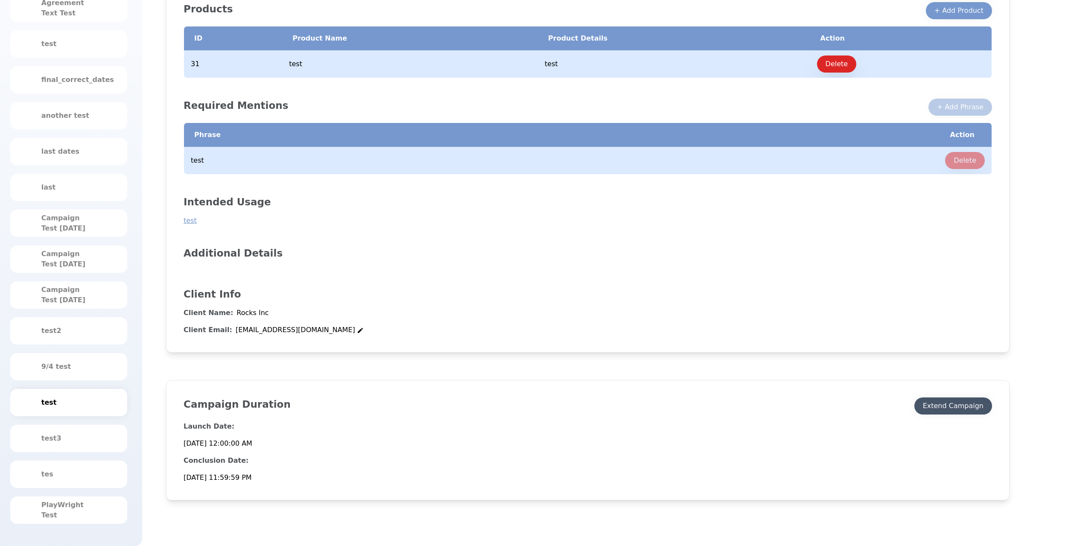
click at [950, 414] on button "Extend Campaign" at bounding box center [953, 405] width 78 height 17
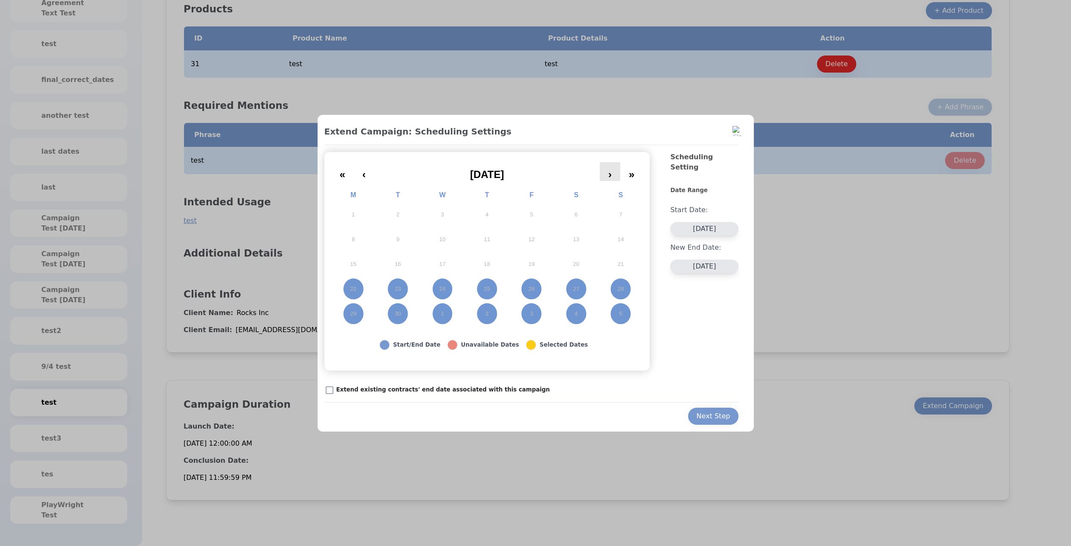
click at [607, 177] on button "›" at bounding box center [610, 171] width 20 height 19
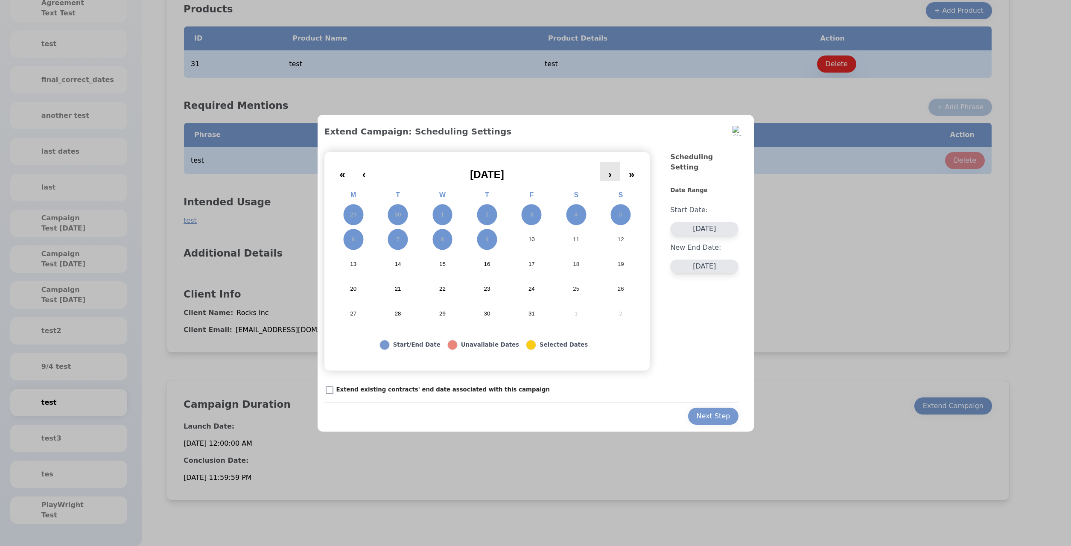
click at [607, 177] on button "›" at bounding box center [610, 171] width 20 height 19
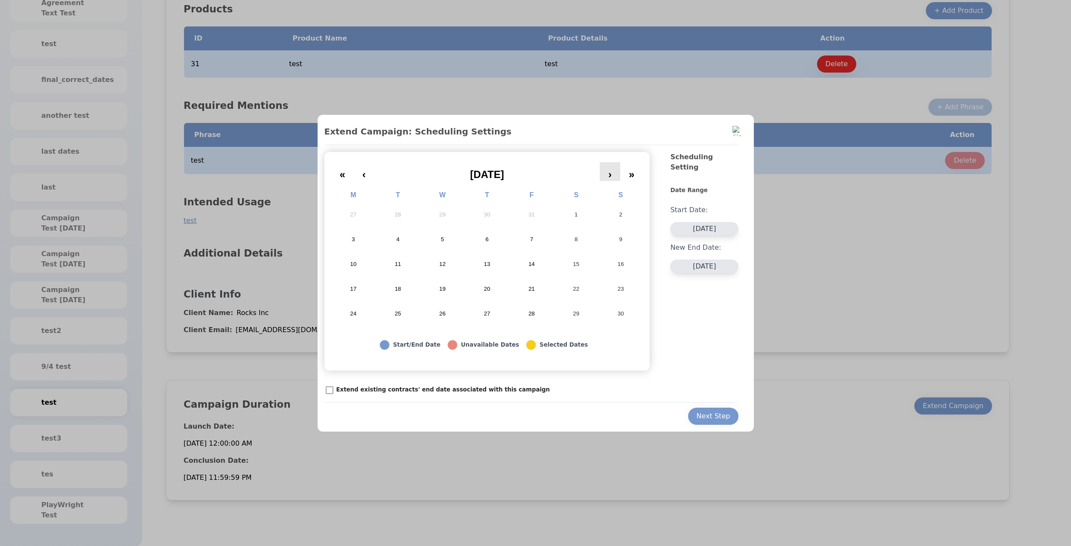
click at [607, 177] on button "›" at bounding box center [610, 171] width 20 height 19
click at [373, 175] on button "‹" at bounding box center [364, 171] width 20 height 19
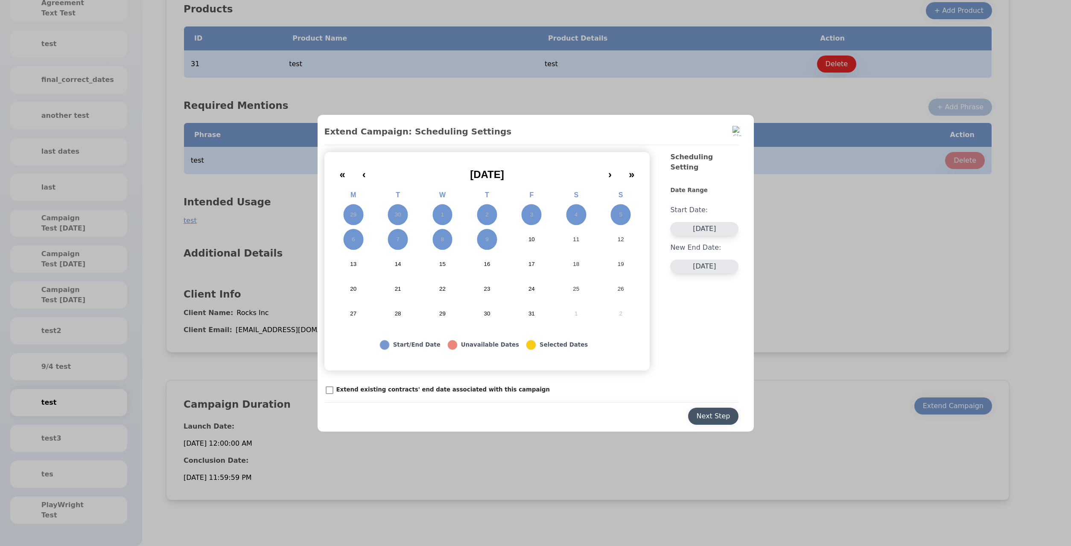
click at [712, 420] on div "Next Step" at bounding box center [714, 416] width 34 height 10
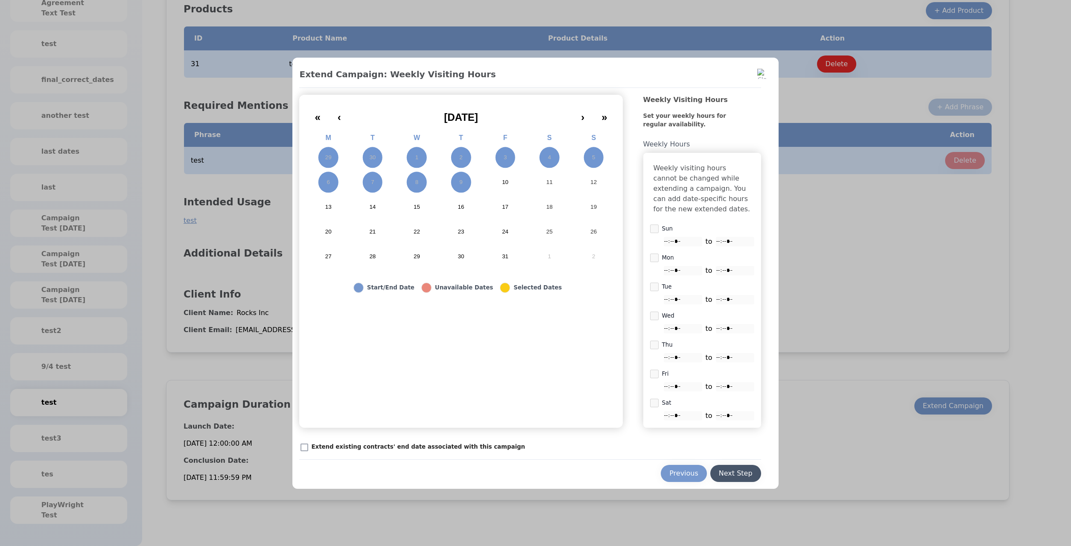
click at [718, 472] on button "Next Step" at bounding box center [735, 473] width 51 height 17
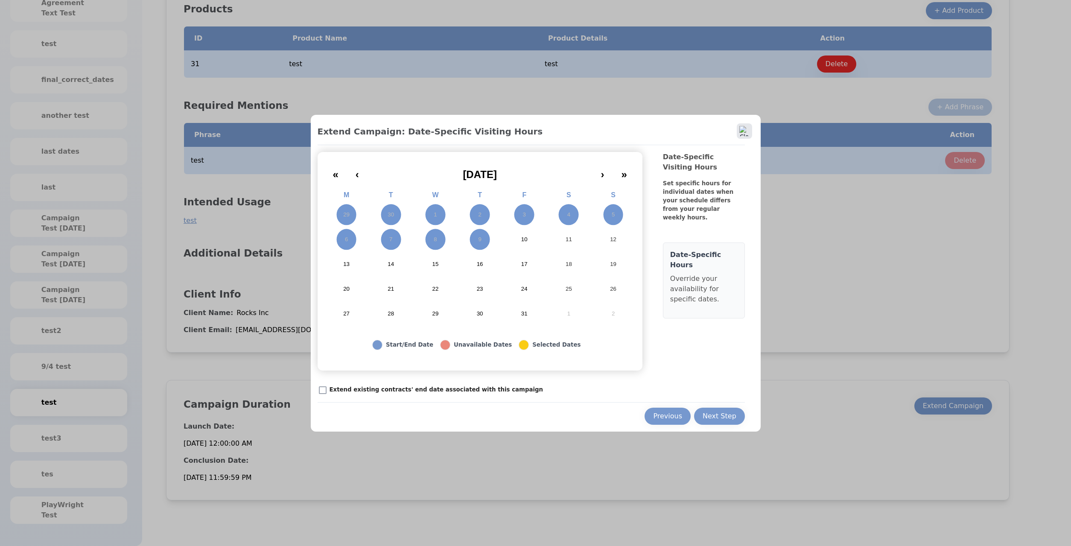
click at [750, 131] on button at bounding box center [744, 130] width 15 height 15
click at [749, 126] on img at bounding box center [744, 131] width 10 height 10
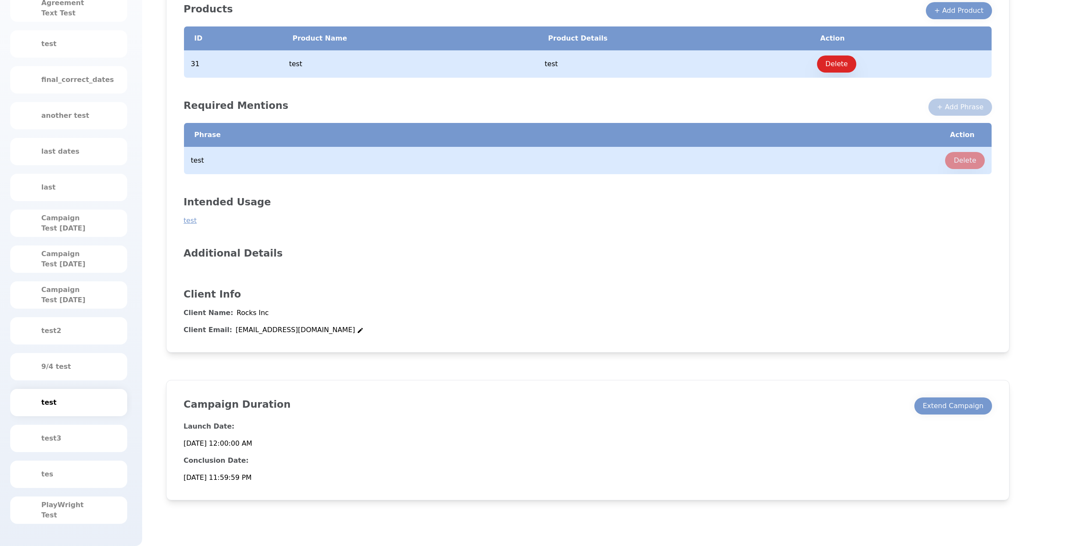
click at [261, 201] on h2 "Intended Usage" at bounding box center [588, 202] width 809 height 14
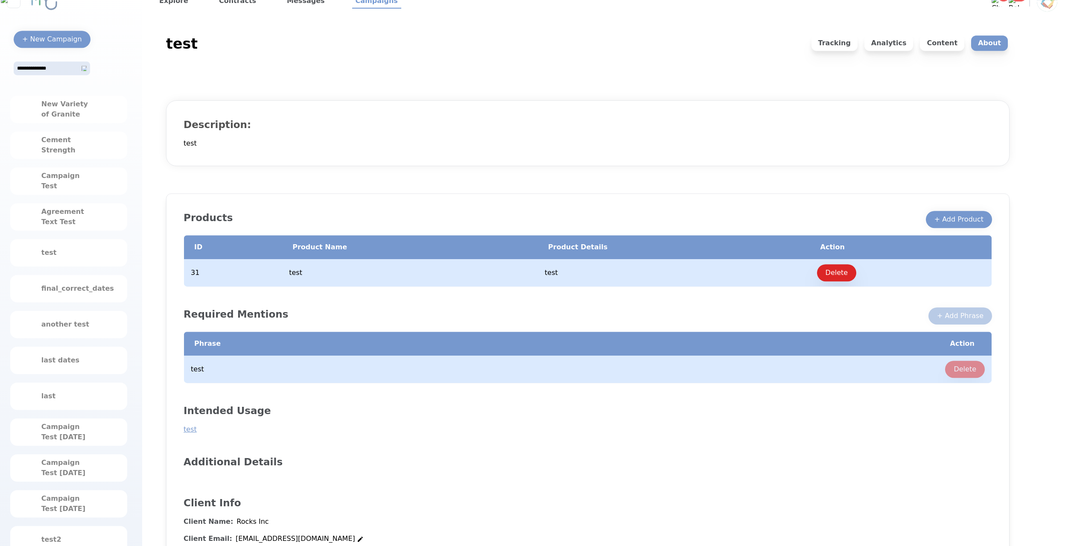
scroll to position [0, 0]
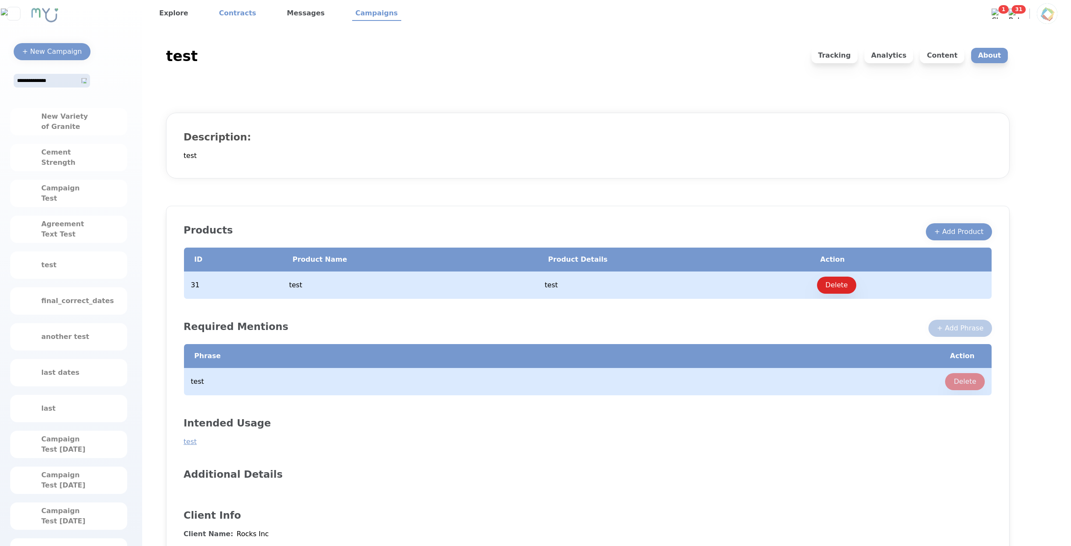
click at [234, 9] on link "Contracts" at bounding box center [238, 13] width 44 height 15
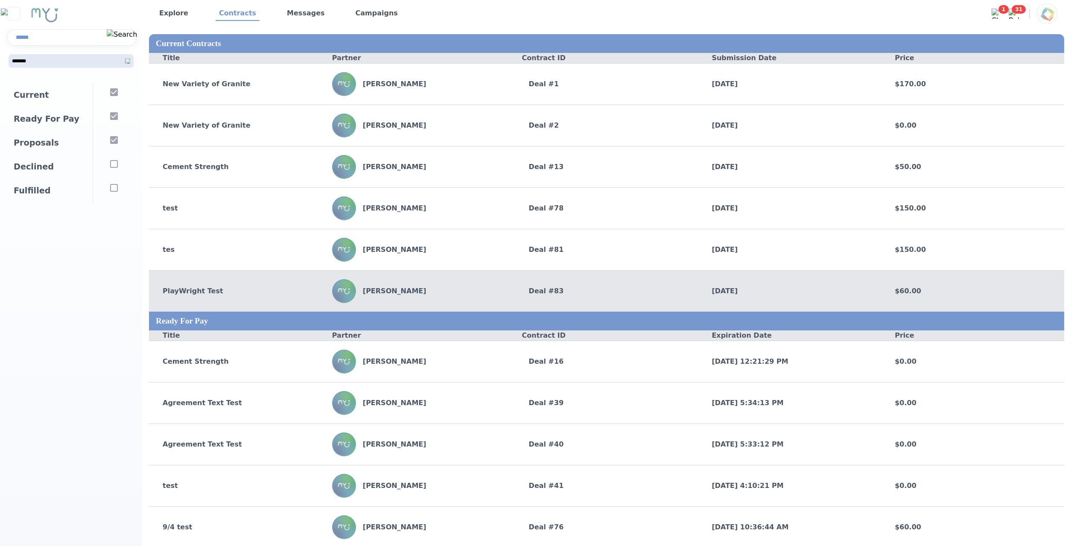
click at [445, 294] on div "[PERSON_NAME]" at bounding box center [423, 291] width 183 height 24
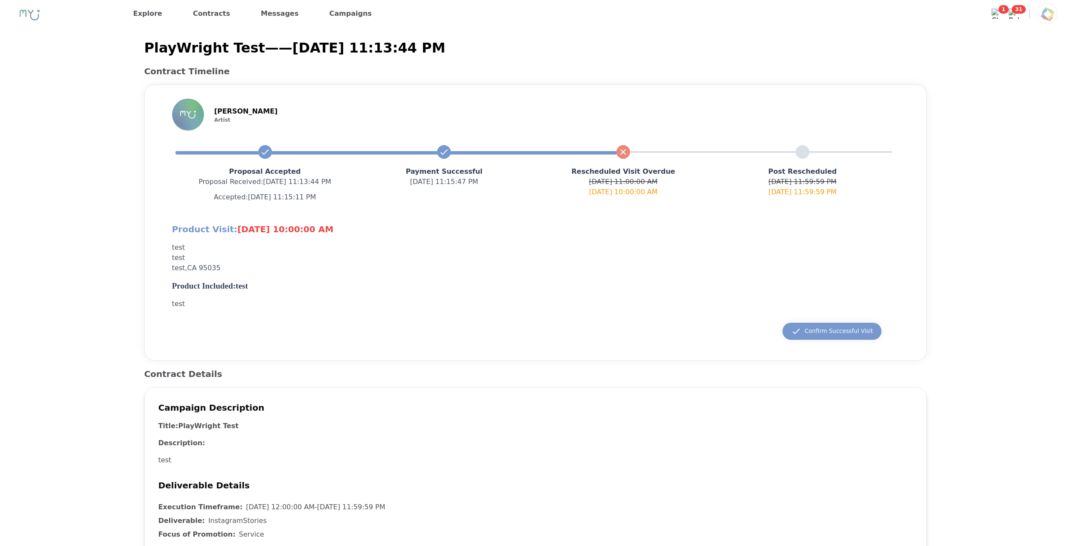
click at [1039, 20] on div at bounding box center [1047, 13] width 20 height 20
click at [1044, 12] on img at bounding box center [1047, 13] width 20 height 20
click at [1029, 60] on p "Logout" at bounding box center [995, 54] width 123 height 18
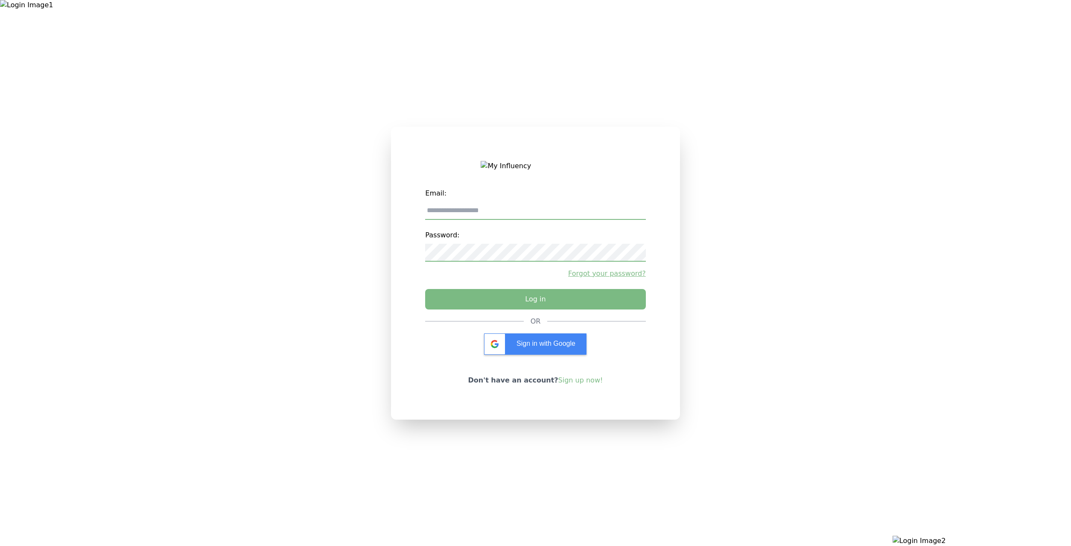
click at [500, 215] on input "email" at bounding box center [535, 211] width 220 height 18
type input "**********"
click at [493, 283] on div "**********" at bounding box center [535, 250] width 220 height 131
click at [499, 297] on button "Log in" at bounding box center [535, 296] width 231 height 21
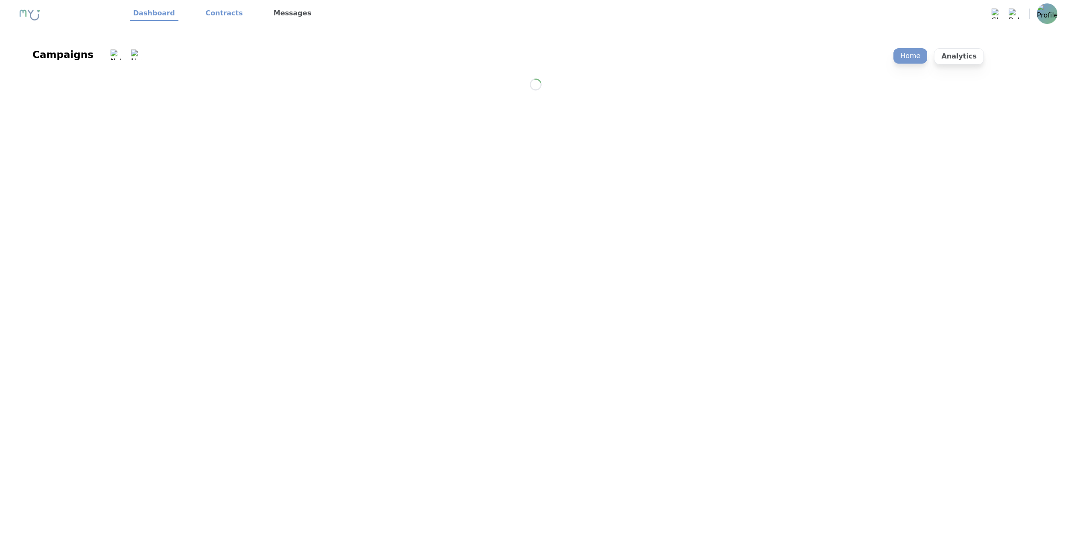
click at [206, 12] on link "Contracts" at bounding box center [224, 13] width 44 height 15
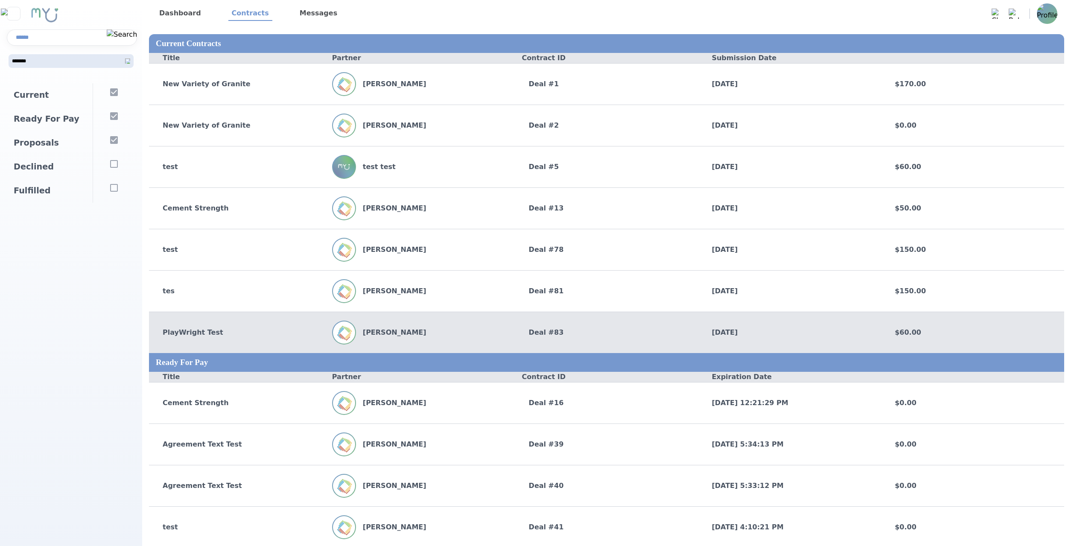
click at [420, 350] on div "PlayWright Test [PERSON_NAME] Deal # 83 [DATE] $60.00" at bounding box center [606, 332] width 915 height 41
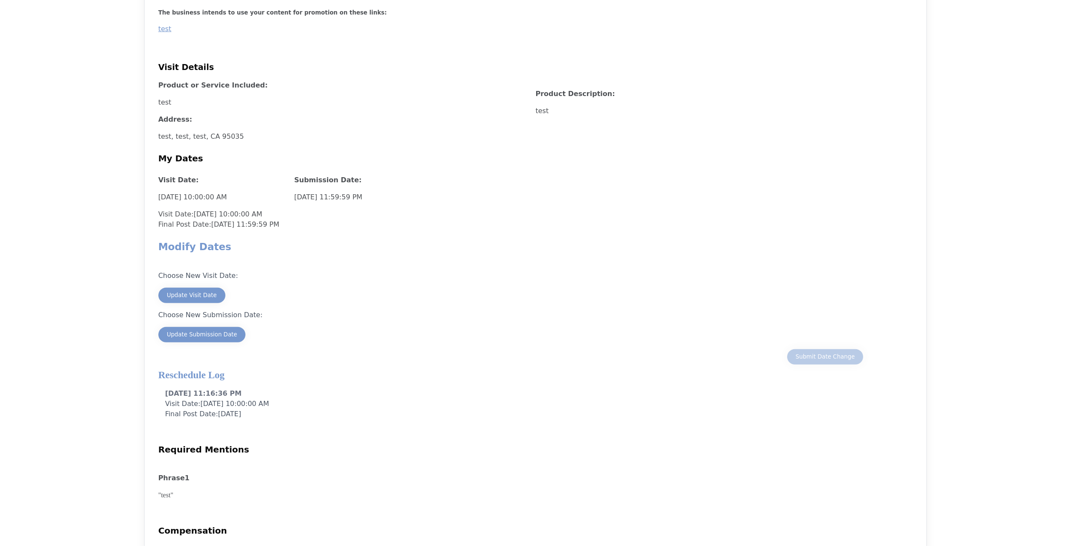
scroll to position [523, 0]
click at [185, 289] on button "Update Visit Date" at bounding box center [191, 294] width 67 height 15
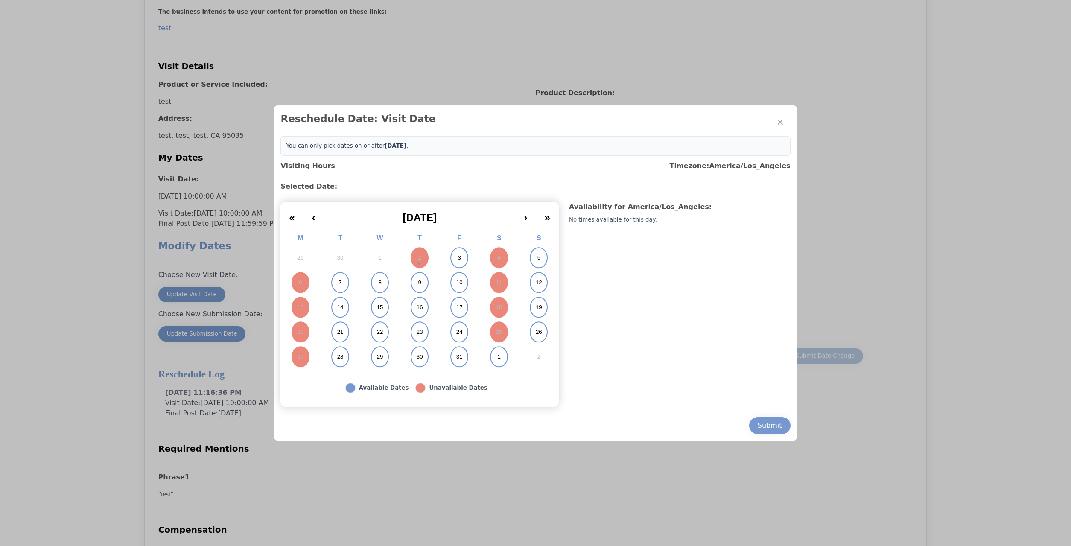
click at [461, 256] on abbr "3" at bounding box center [459, 258] width 3 height 8
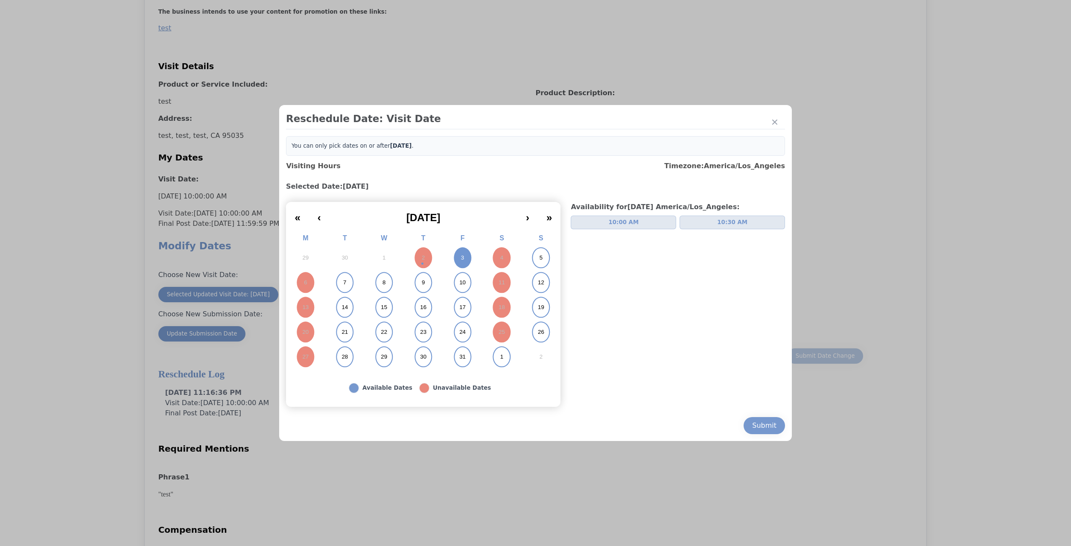
click at [664, 225] on button "10:00 AM" at bounding box center [623, 223] width 105 height 14
click at [752, 426] on div "Submit" at bounding box center [764, 425] width 24 height 10
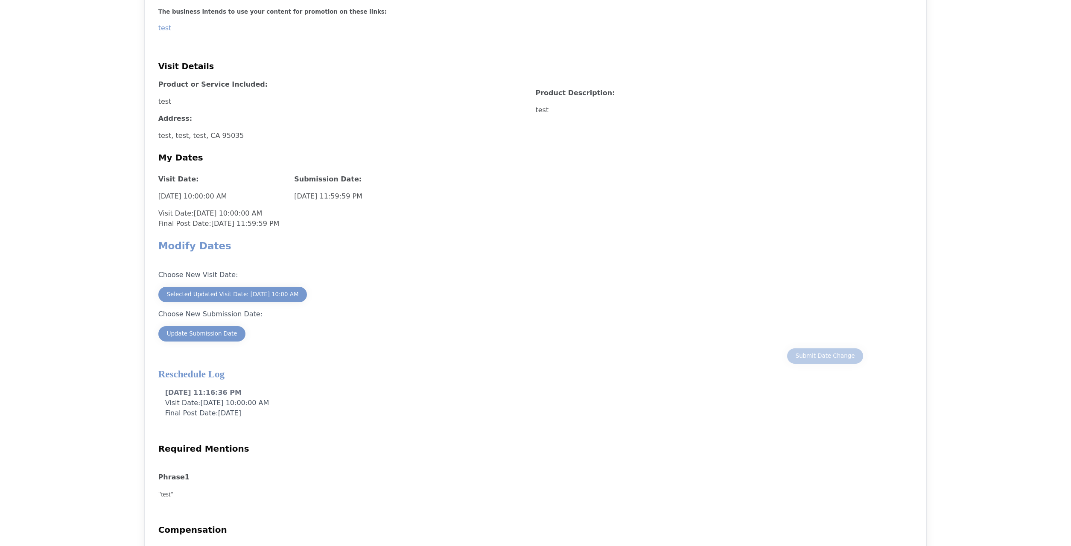
click at [207, 353] on div "Submit Date Change" at bounding box center [535, 355] width 755 height 15
click at [210, 337] on div "Update Submission Date" at bounding box center [202, 334] width 70 height 9
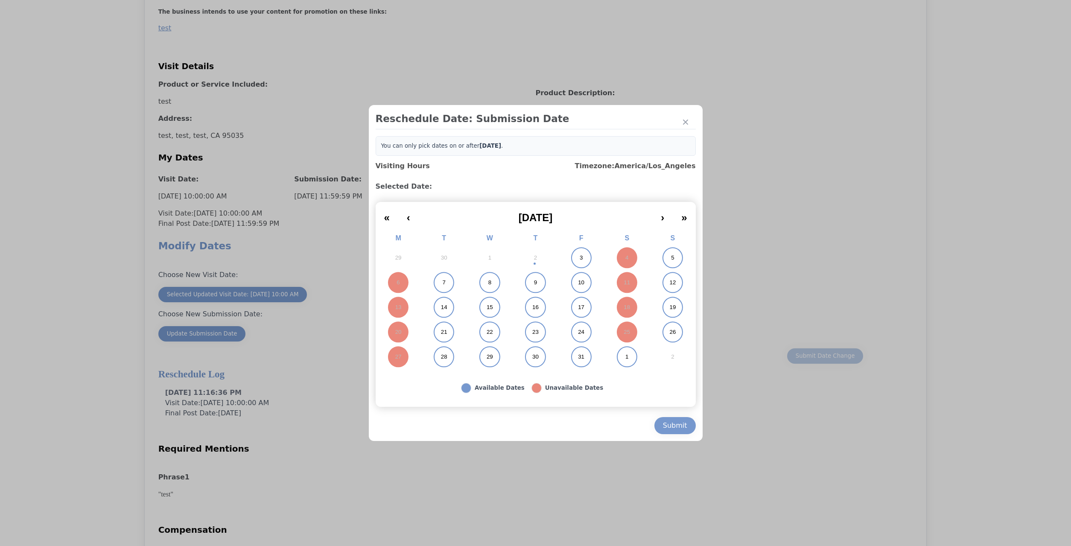
click at [584, 260] on button "3" at bounding box center [581, 257] width 46 height 25
click at [668, 429] on div "Submit" at bounding box center [675, 425] width 24 height 10
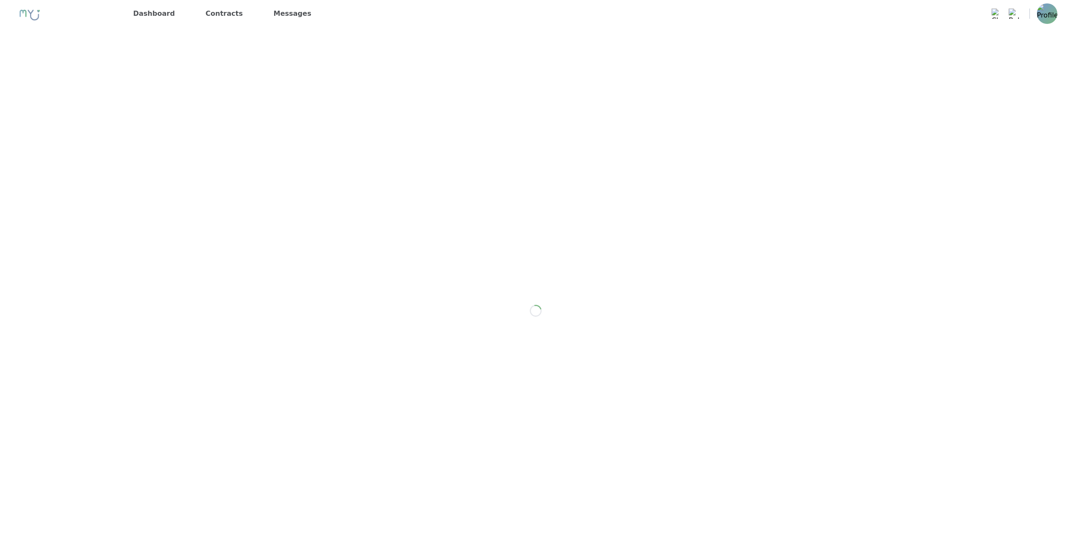
scroll to position [41, 0]
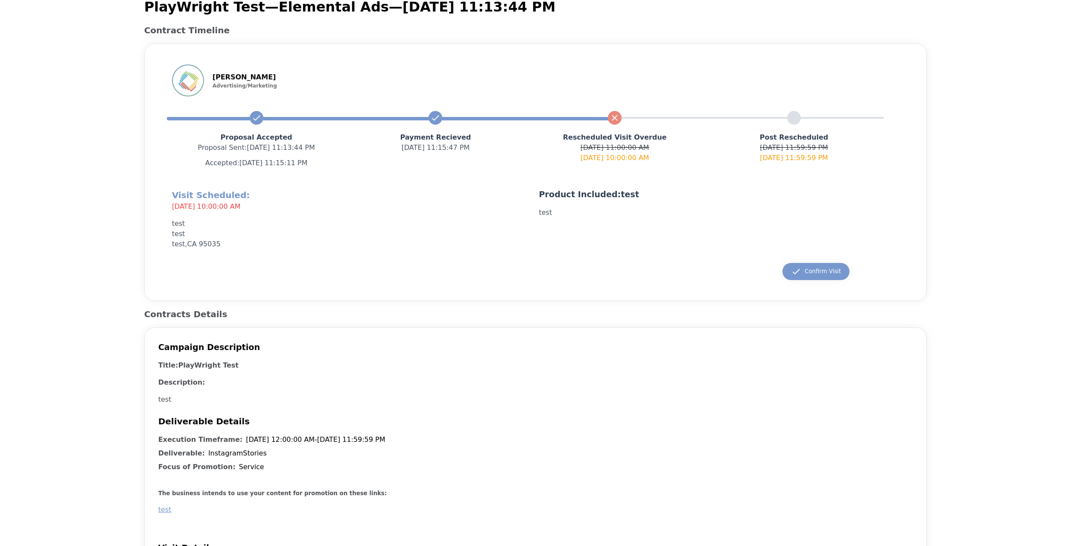
click at [343, 514] on div "test" at bounding box center [535, 510] width 755 height 10
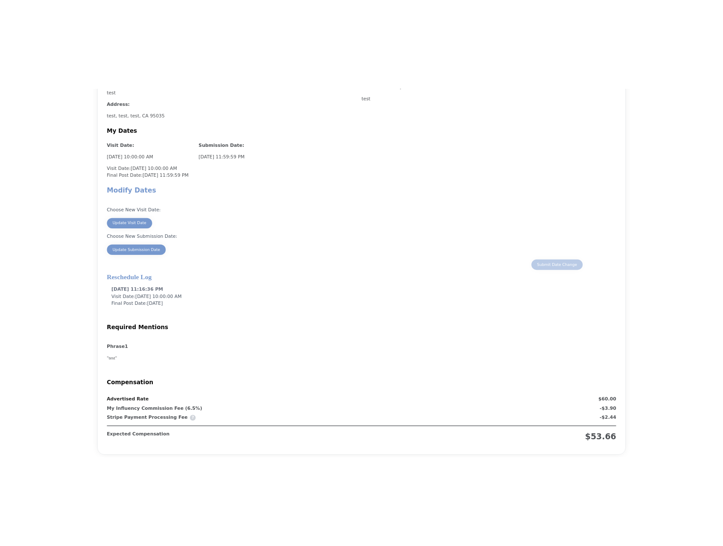
scroll to position [607, 0]
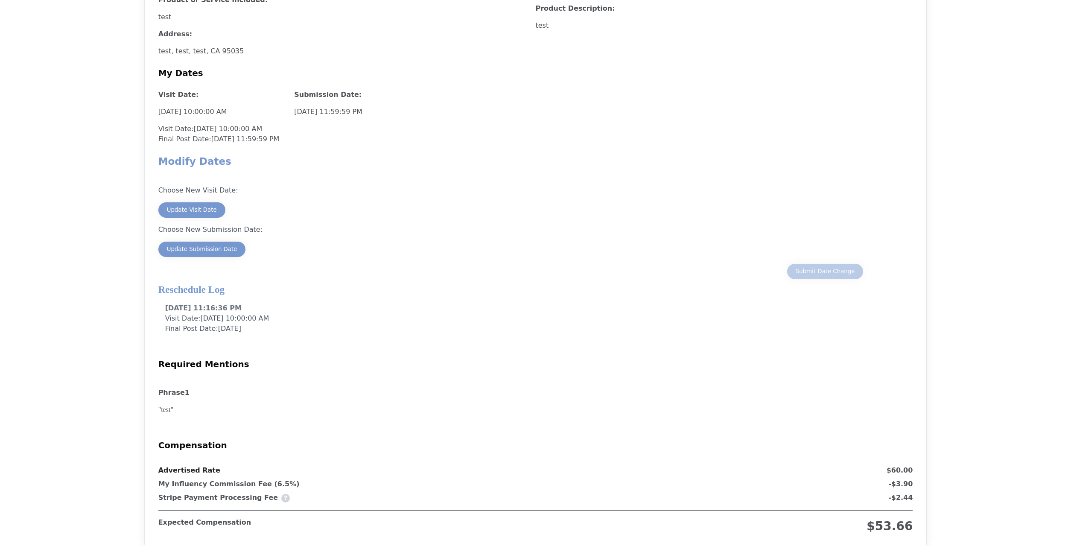
click at [937, 158] on div "PlayWright Test — Elemental Ads — [DATE] 11:13:44 PM Contract Timeline [PERSON_…" at bounding box center [536, 81] width 1044 height 1314
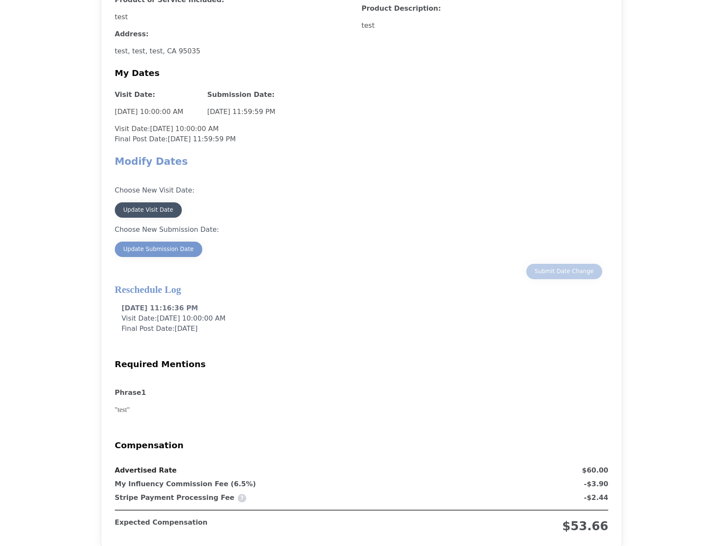
click at [167, 205] on button "Update Visit Date" at bounding box center [148, 209] width 67 height 15
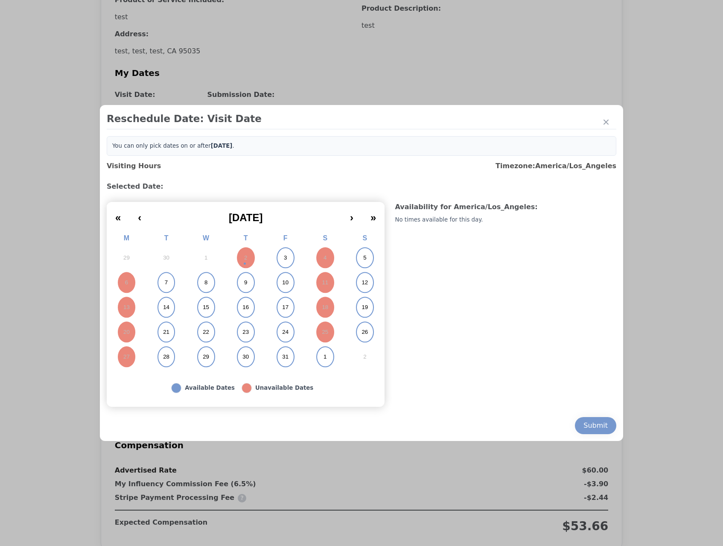
click at [287, 259] on button "3" at bounding box center [286, 257] width 40 height 25
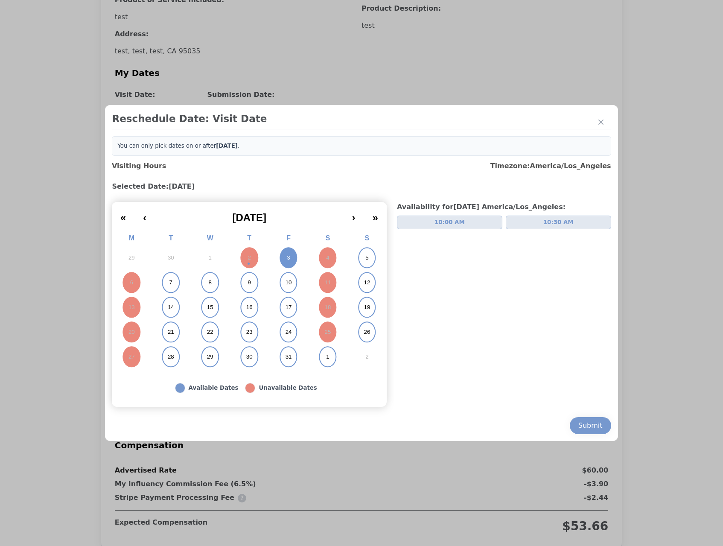
click at [428, 225] on button "10:00 AM" at bounding box center [449, 223] width 105 height 14
click at [571, 426] on button "Submit" at bounding box center [590, 425] width 41 height 17
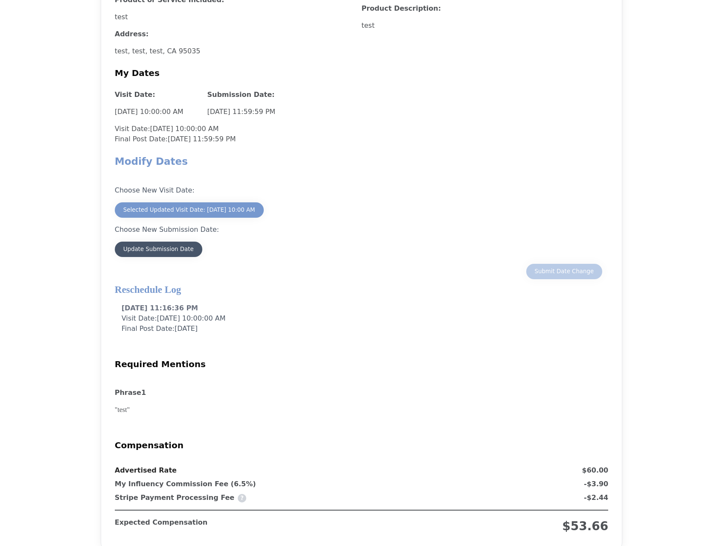
click at [187, 257] on button "Update Submission Date" at bounding box center [159, 249] width 88 height 15
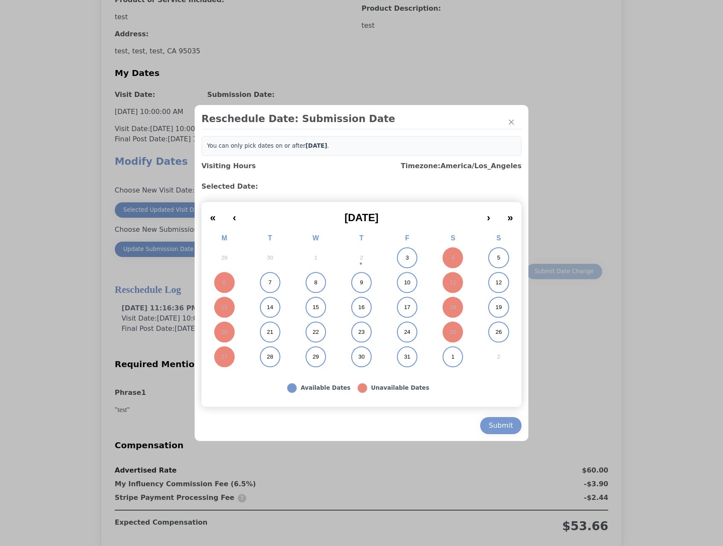
click at [412, 260] on button "3" at bounding box center [408, 257] width 46 height 25
click at [505, 421] on div "Submit" at bounding box center [501, 425] width 24 height 10
